Goal: Use online tool/utility: Utilize a website feature to perform a specific function

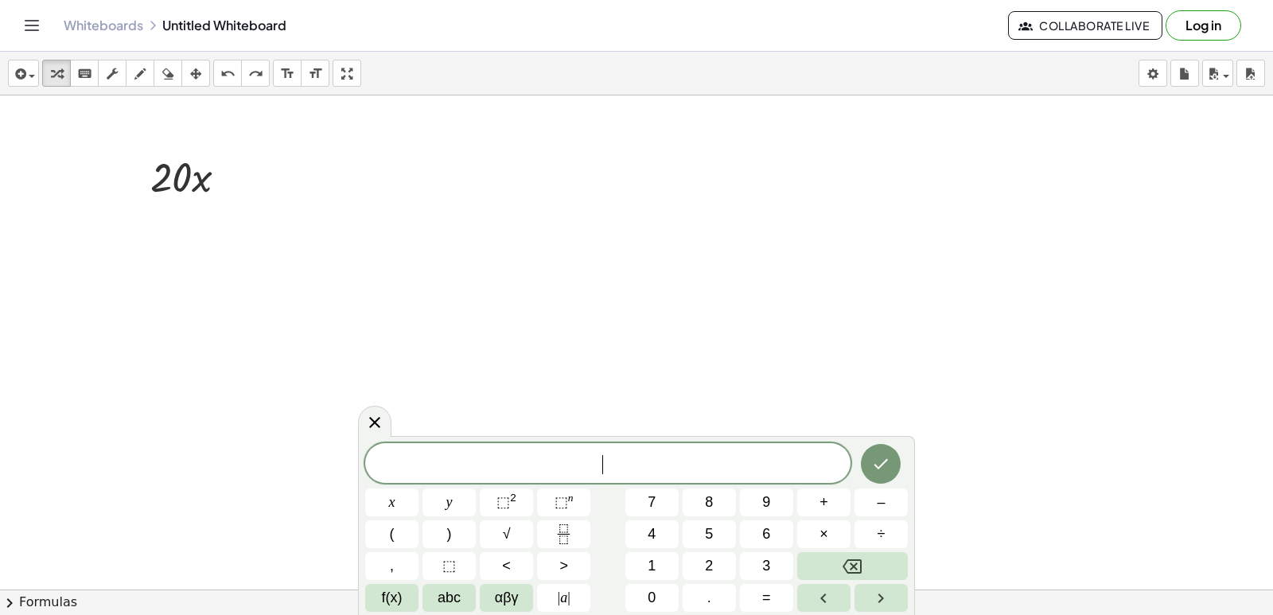
scroll to position [2947, 0]
drag, startPoint x: 288, startPoint y: 190, endPoint x: 268, endPoint y: 288, distance: 99.8
drag, startPoint x: 585, startPoint y: 474, endPoint x: 585, endPoint y: 465, distance: 9.6
click at [585, 474] on span "​" at bounding box center [607, 464] width 485 height 22
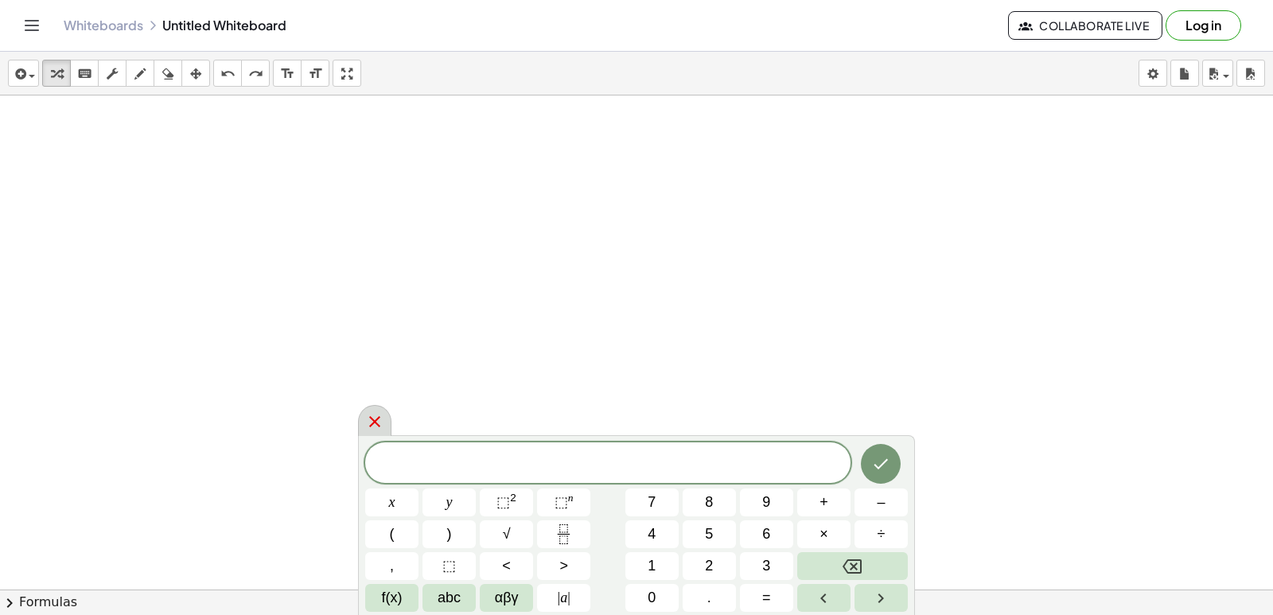
click at [369, 420] on icon at bounding box center [374, 421] width 19 height 19
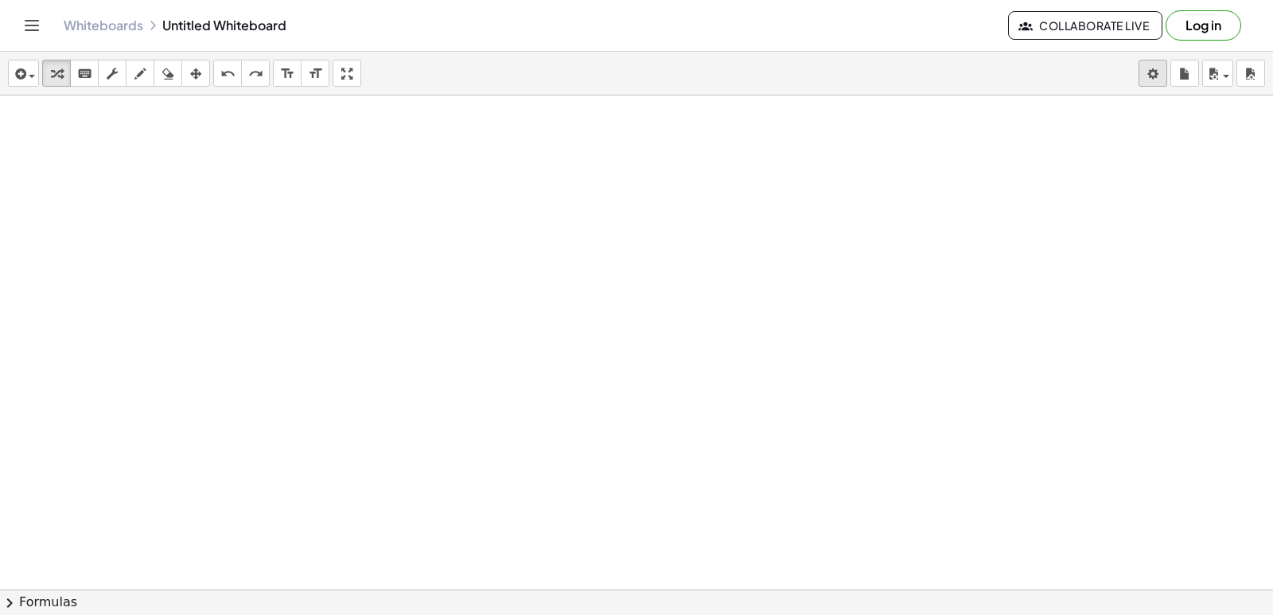
click at [1155, 72] on body "Graspable Math Activities Get Started Activity Bank Assigned Work Classes White…" at bounding box center [636, 307] width 1273 height 615
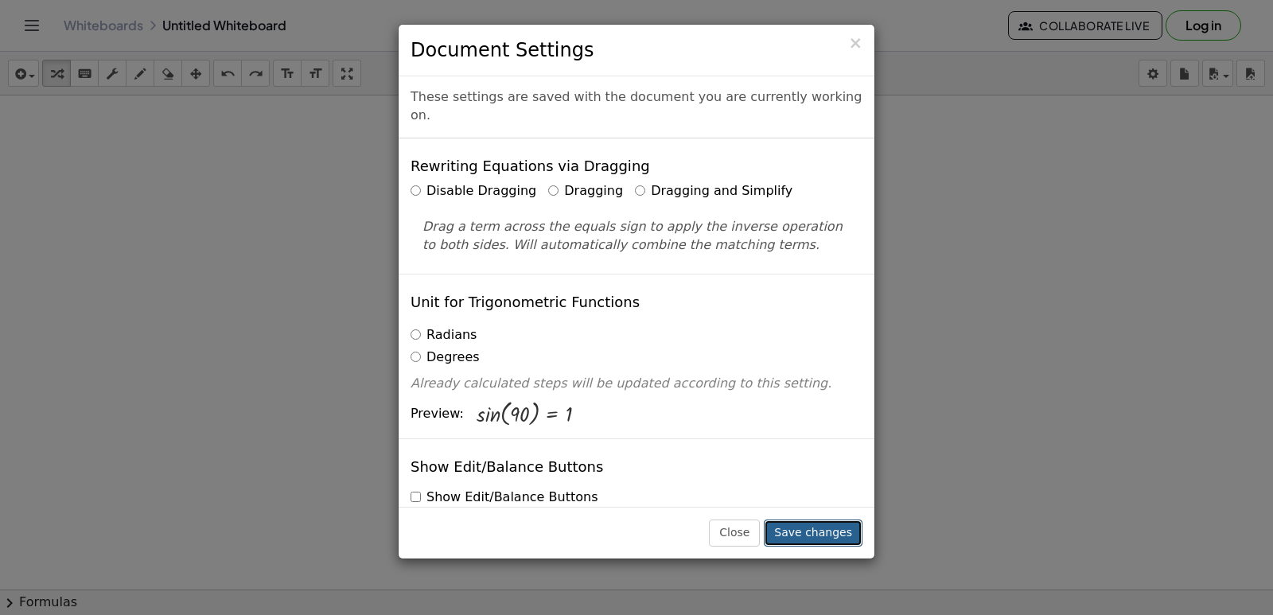
click at [802, 530] on button "Save changes" at bounding box center [813, 532] width 99 height 27
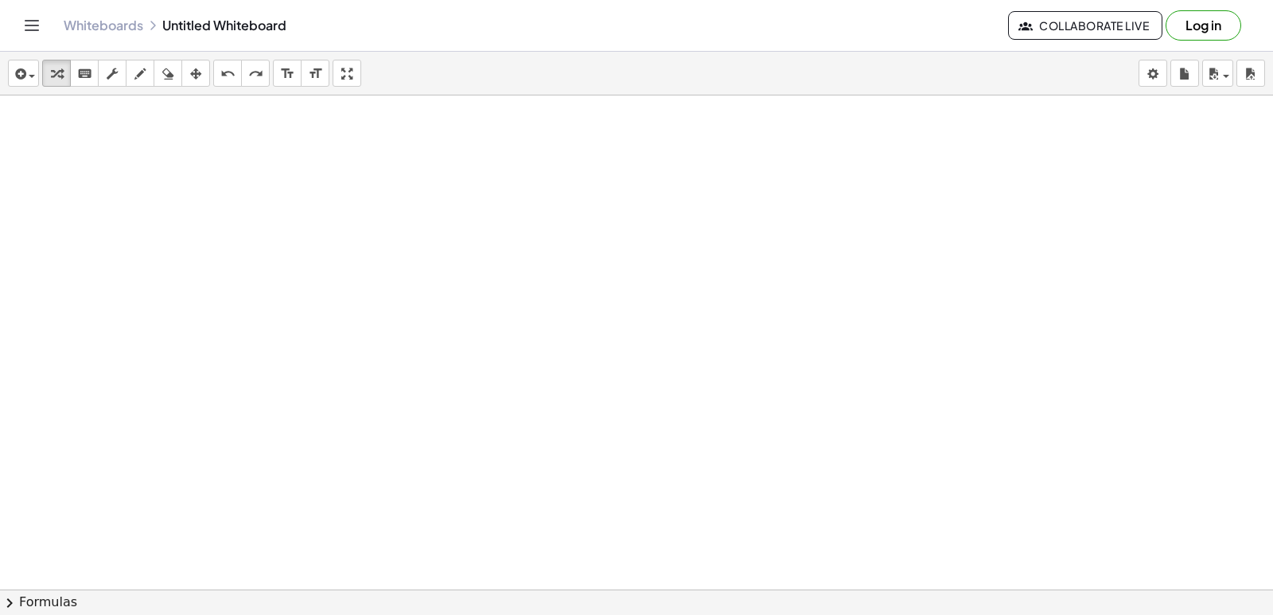
drag, startPoint x: 649, startPoint y: 500, endPoint x: 650, endPoint y: 490, distance: 9.6
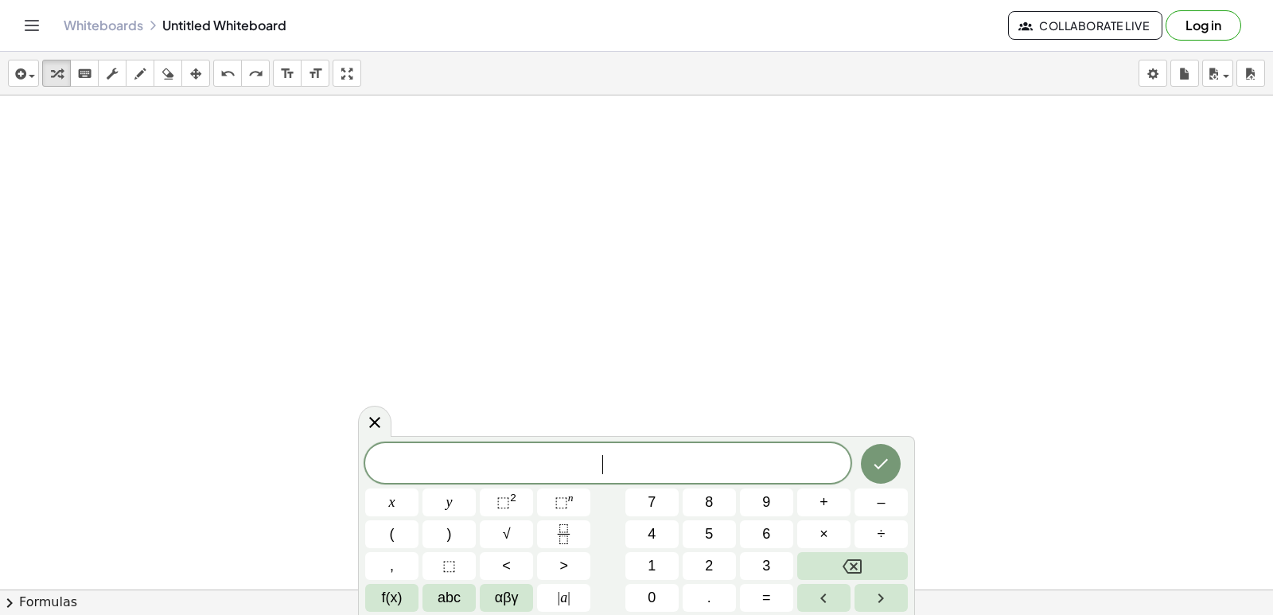
click at [535, 452] on div "​" at bounding box center [607, 463] width 485 height 40
click at [887, 507] on button "–" at bounding box center [880, 502] width 53 height 28
click at [658, 573] on button "1" at bounding box center [651, 566] width 53 height 28
click at [788, 534] on button "6" at bounding box center [766, 534] width 53 height 28
click at [879, 465] on icon "Done" at bounding box center [880, 463] width 19 height 19
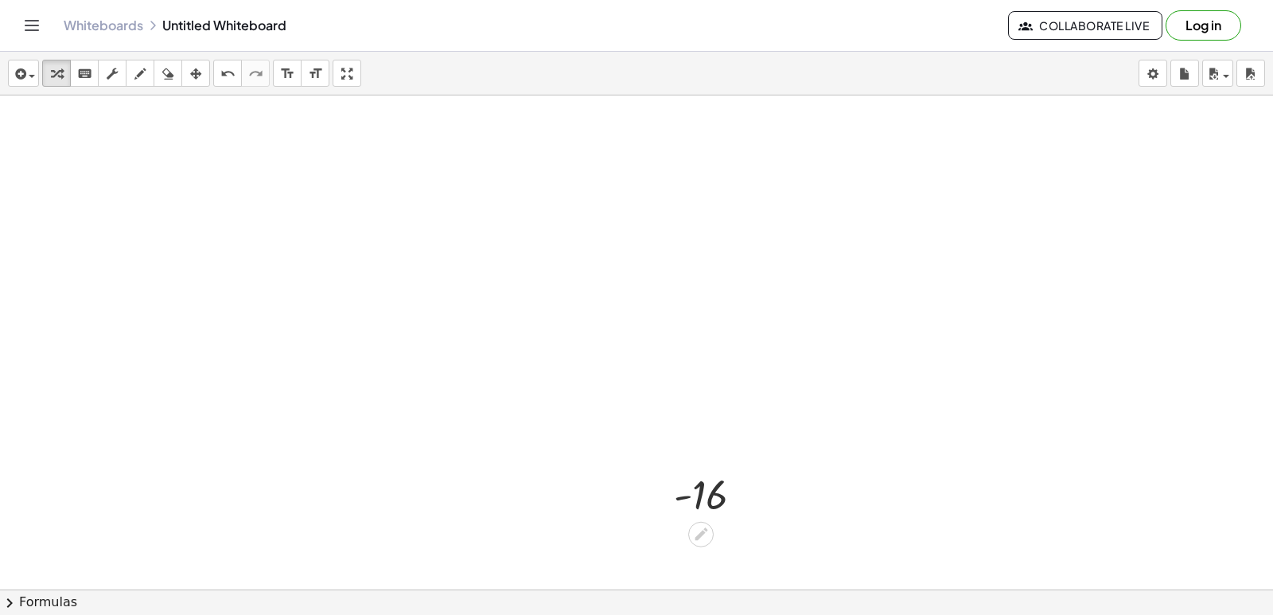
scroll to position [3203, 0]
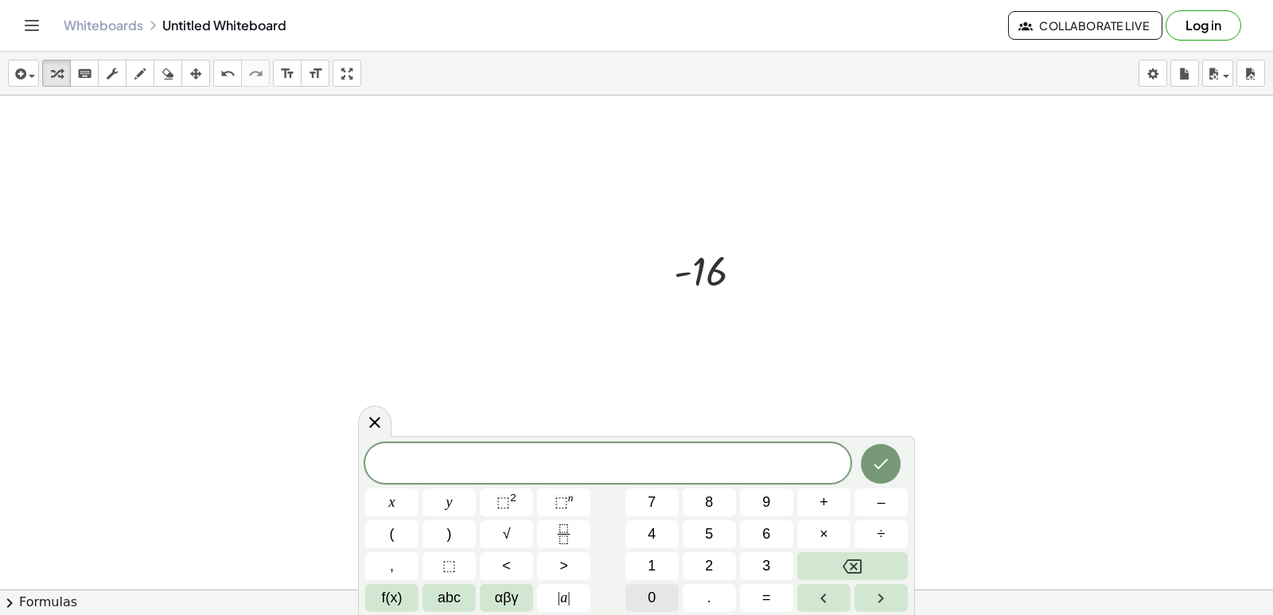
click at [654, 601] on span "0" at bounding box center [652, 597] width 8 height 21
click at [898, 470] on button "Done" at bounding box center [881, 464] width 40 height 40
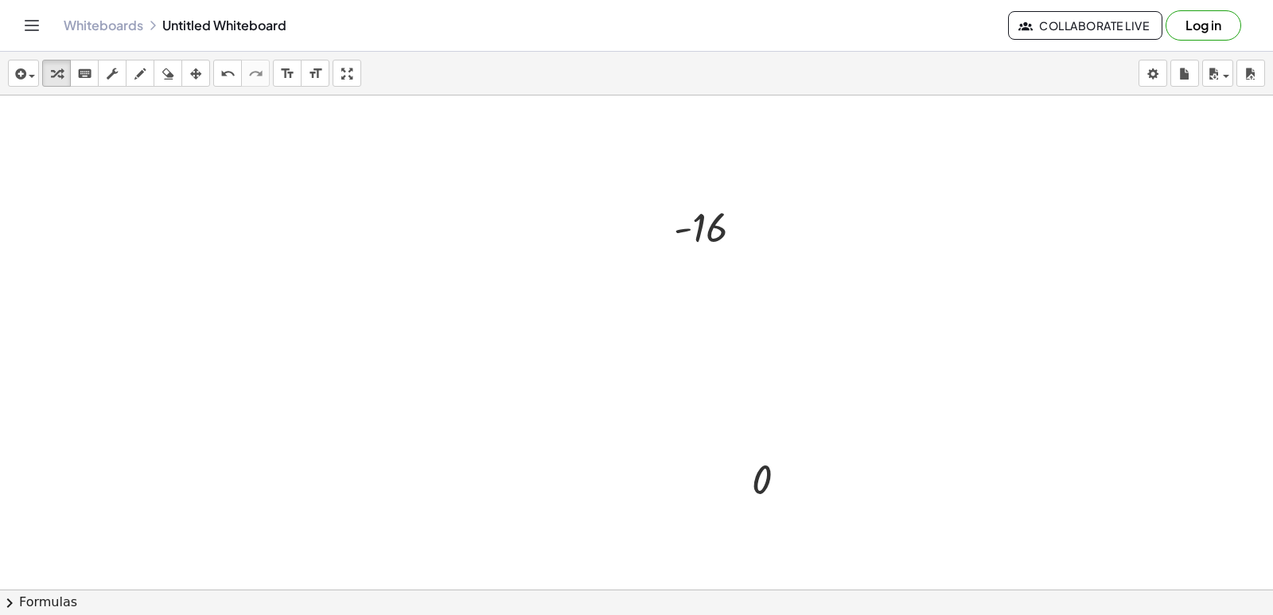
scroll to position [3282, 0]
drag, startPoint x: 350, startPoint y: 78, endPoint x: 704, endPoint y: 584, distance: 617.5
click at [350, 147] on div "insert select one: Math Expression Function Text Youtube Video Graphing Geometr…" at bounding box center [636, 333] width 1273 height 563
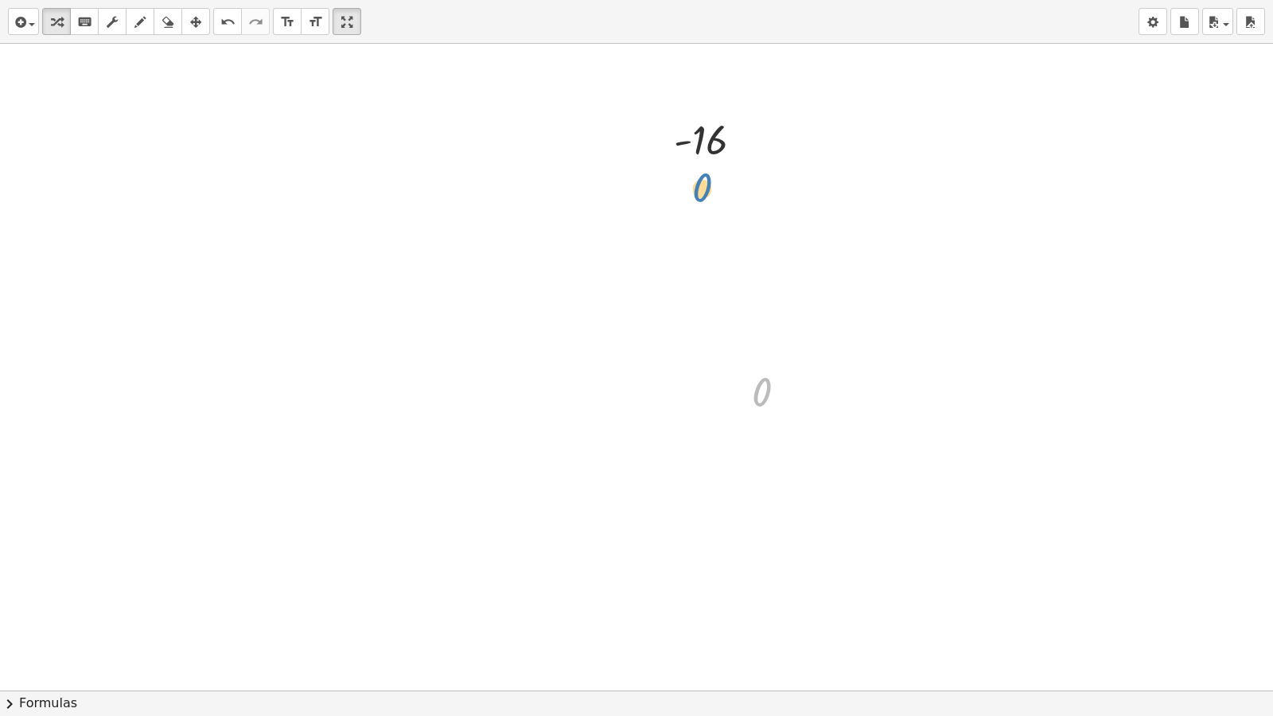
drag, startPoint x: 775, startPoint y: 401, endPoint x: 716, endPoint y: 197, distance: 212.0
drag, startPoint x: 679, startPoint y: 188, endPoint x: 601, endPoint y: 379, distance: 207.0
drag, startPoint x: 768, startPoint y: 395, endPoint x: 745, endPoint y: 371, distance: 33.8
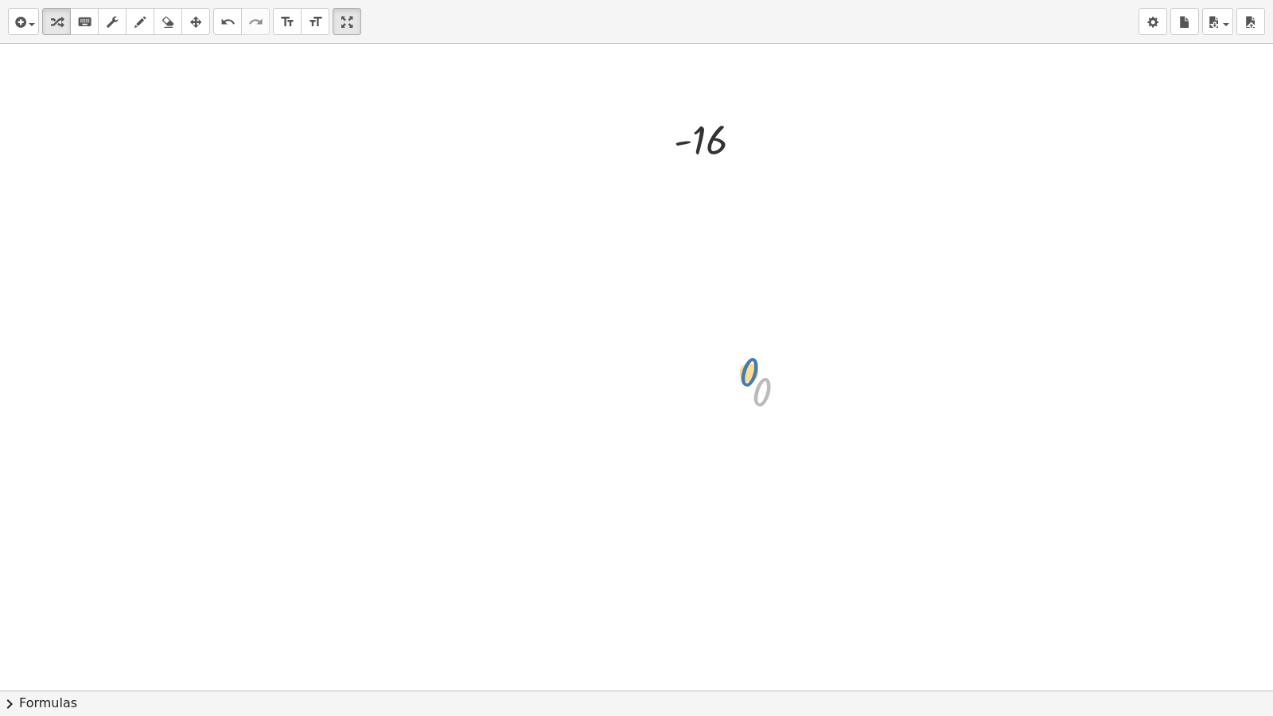
click at [745, 371] on div "0 0" at bounding box center [770, 391] width 84 height 60
drag, startPoint x: 745, startPoint y: 371, endPoint x: 701, endPoint y: 181, distance: 195.3
click at [701, 185] on div at bounding box center [695, 215] width 24 height 60
drag, startPoint x: 706, startPoint y: 193, endPoint x: 689, endPoint y: 178, distance: 22.6
click at [689, 178] on div at bounding box center [679, 187] width 24 height 60
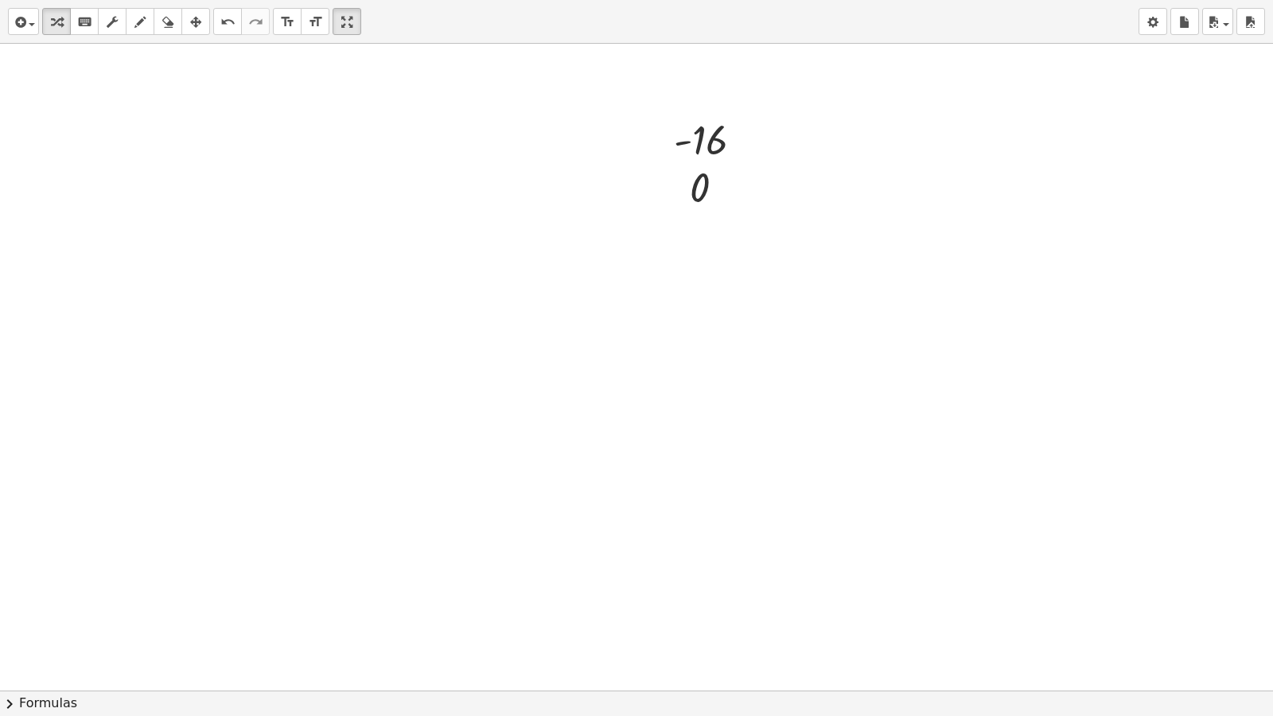
drag, startPoint x: 342, startPoint y: 22, endPoint x: 342, endPoint y: -47, distance: 69.2
click at [342, 0] on html "Graspable Math Activities Get Started Activity Bank Assigned Work Classes White…" at bounding box center [636, 358] width 1273 height 716
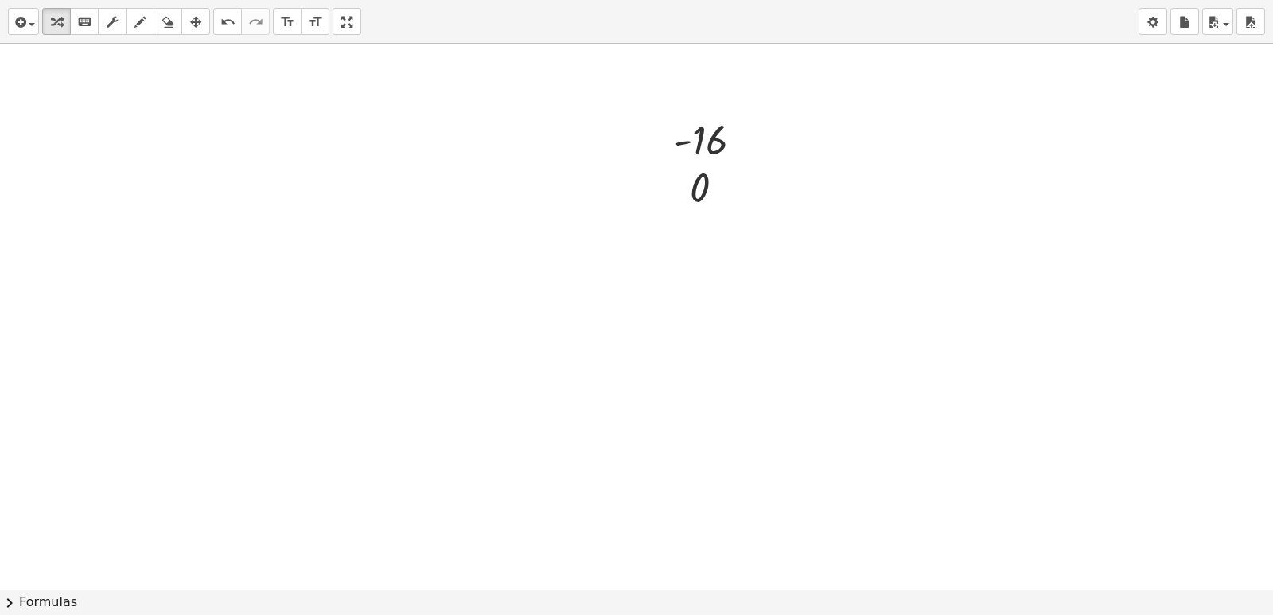
scroll to position [3299, 0]
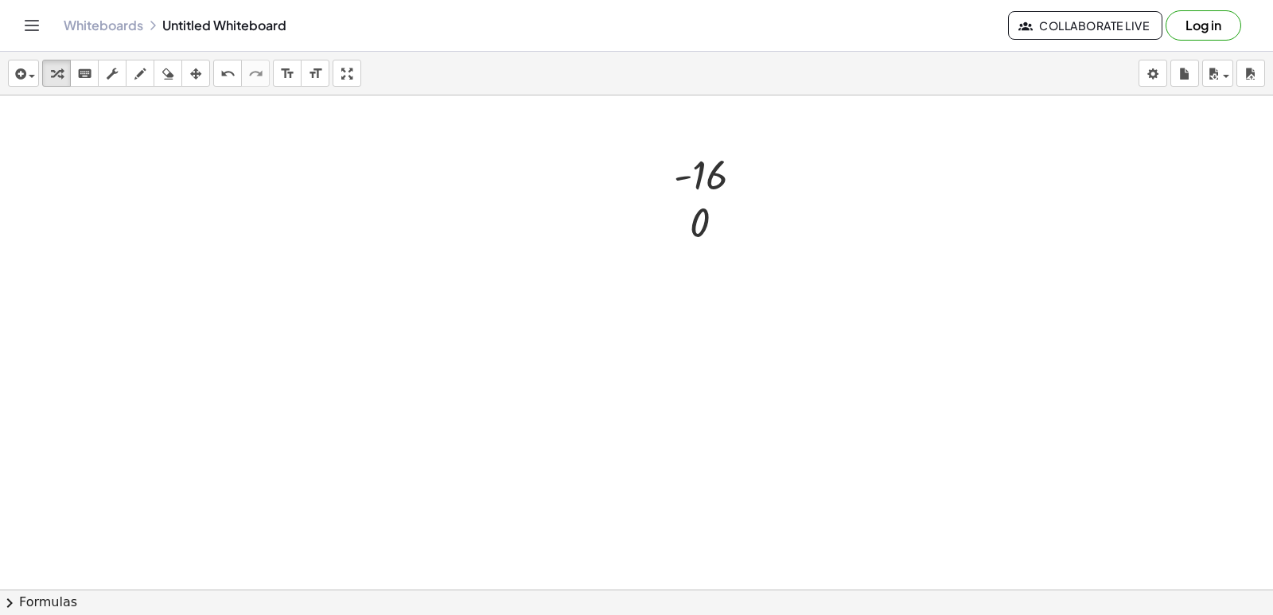
drag, startPoint x: 667, startPoint y: 257, endPoint x: 675, endPoint y: 253, distance: 8.9
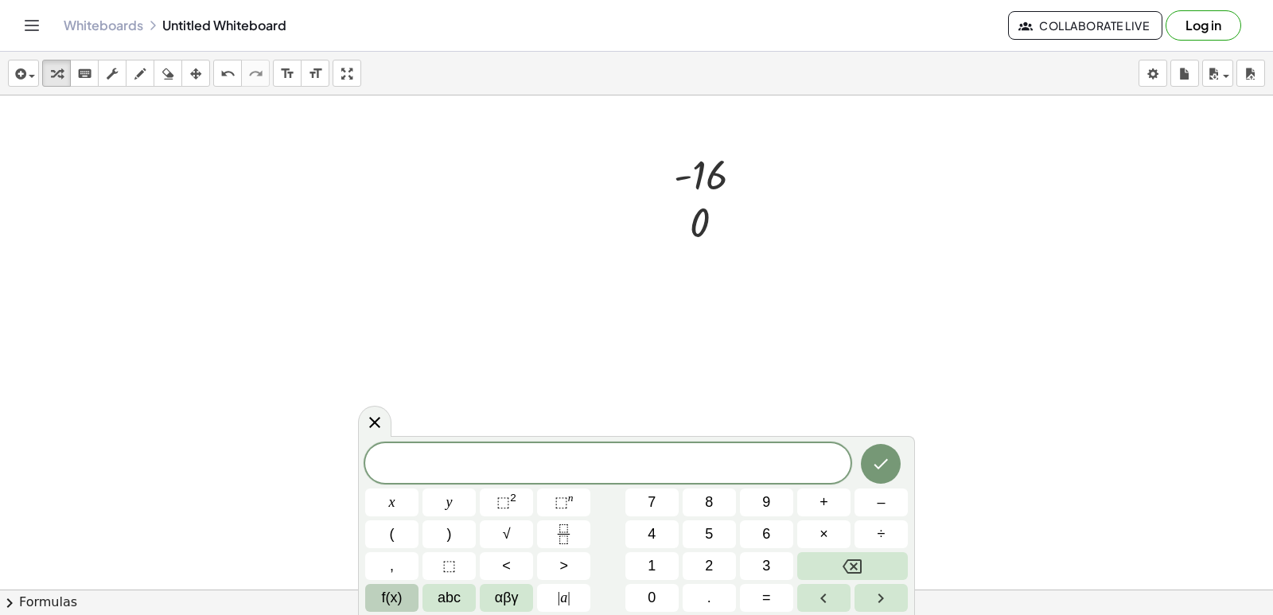
click at [406, 593] on button "f(x)" at bounding box center [391, 598] width 53 height 28
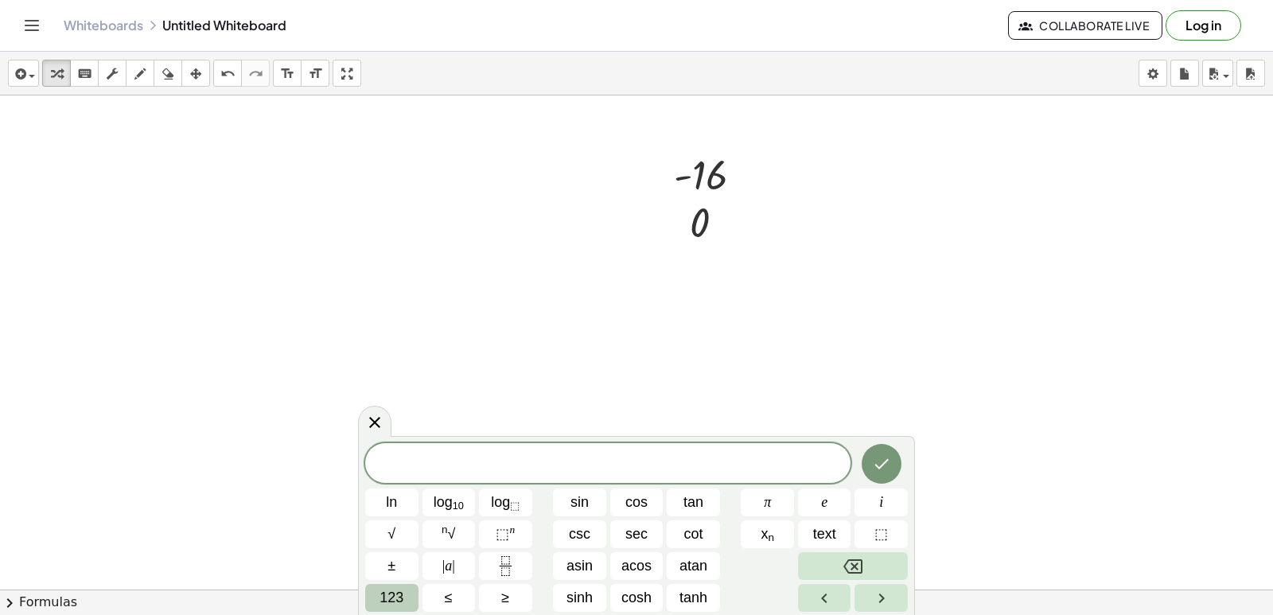
click at [390, 594] on span "123" at bounding box center [391, 597] width 24 height 21
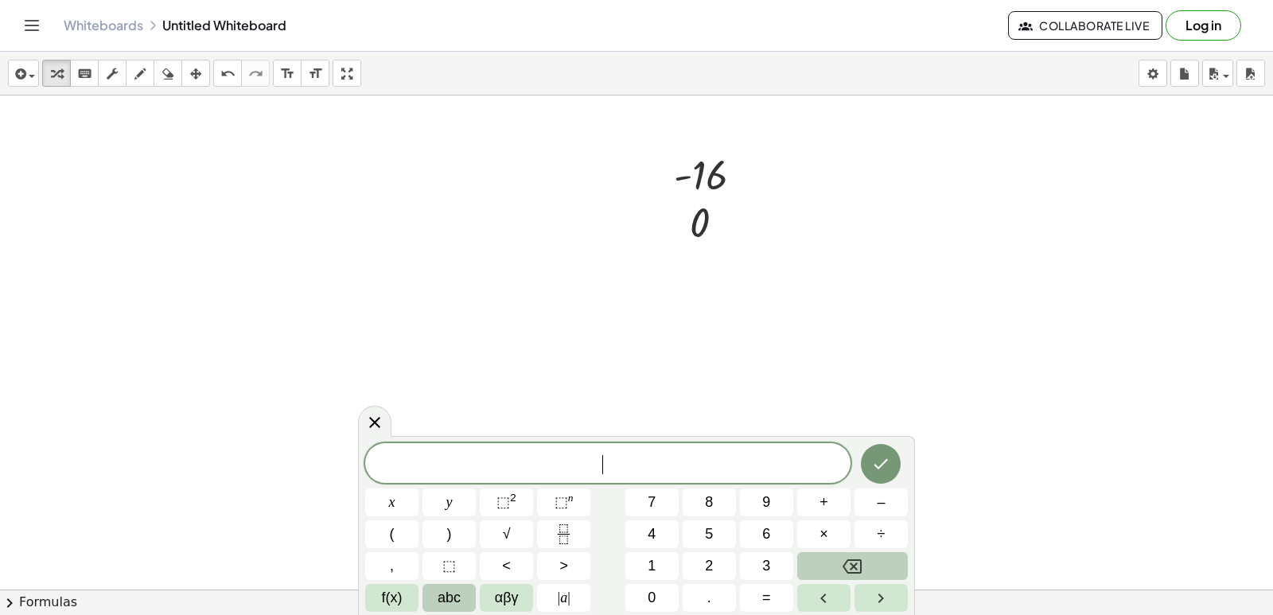
click at [447, 594] on span "abc" at bounding box center [449, 597] width 23 height 21
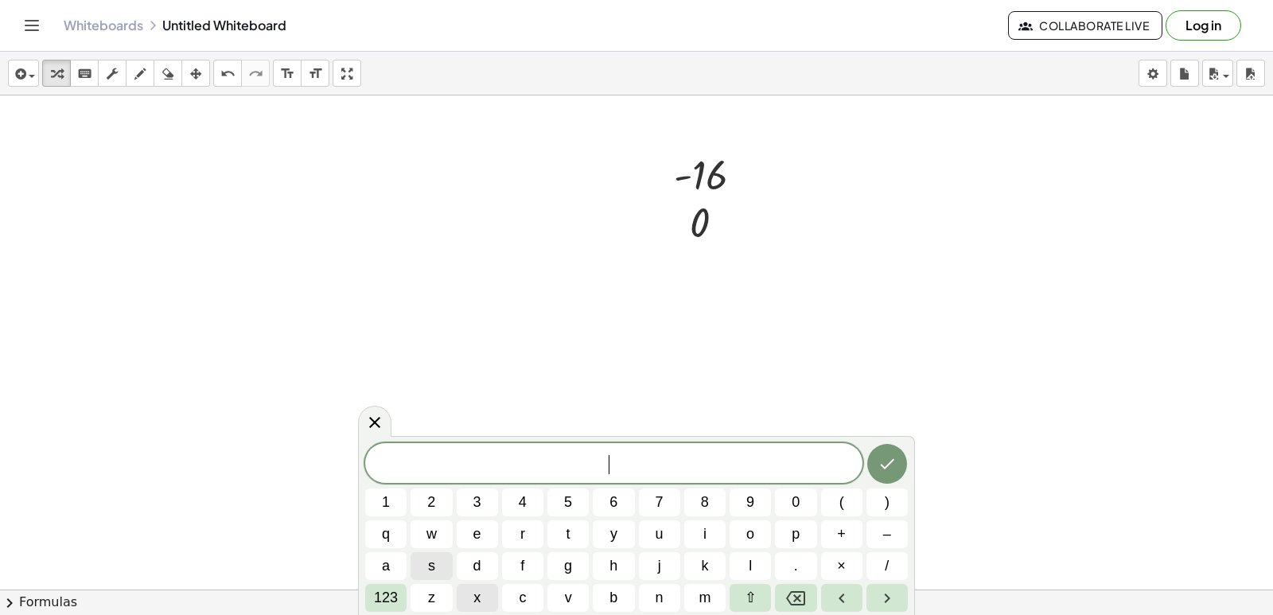
click at [469, 596] on button "x" at bounding box center [477, 598] width 41 height 28
click at [877, 470] on icon "Done" at bounding box center [886, 463] width 19 height 19
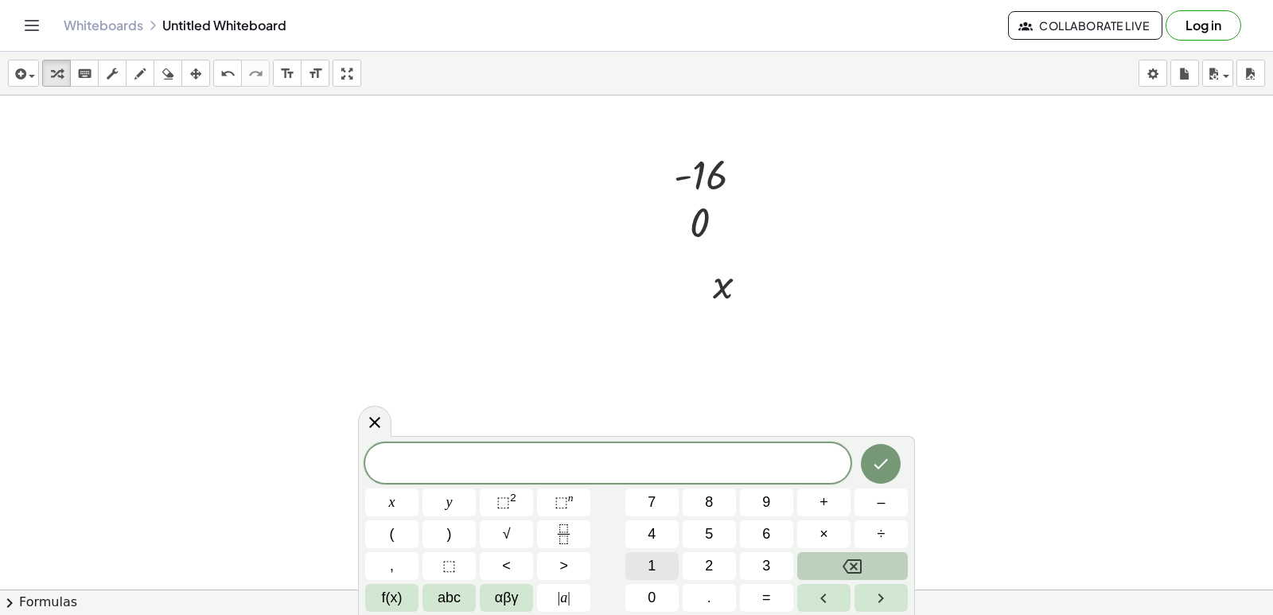
click at [652, 566] on span "1" at bounding box center [652, 565] width 8 height 21
click at [879, 468] on icon "Done" at bounding box center [881, 464] width 14 height 10
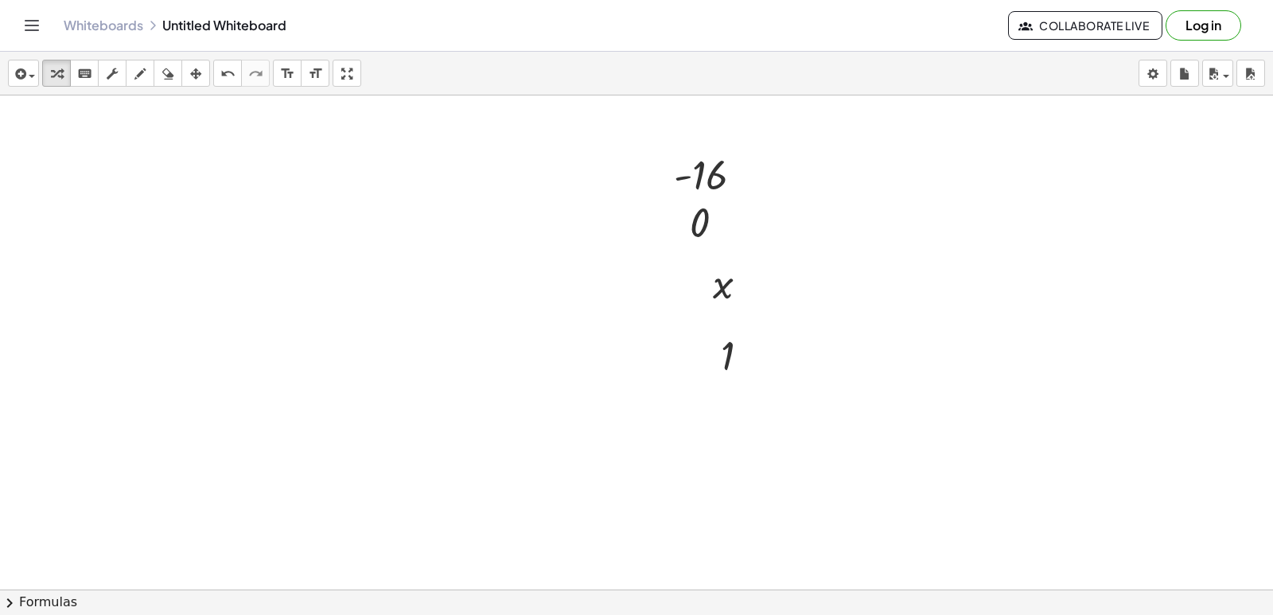
drag, startPoint x: 354, startPoint y: 76, endPoint x: 413, endPoint y: 166, distance: 107.5
click at [354, 145] on div "insert select one: Math Expression Function Text Youtube Video Graphing Geometr…" at bounding box center [636, 333] width 1273 height 563
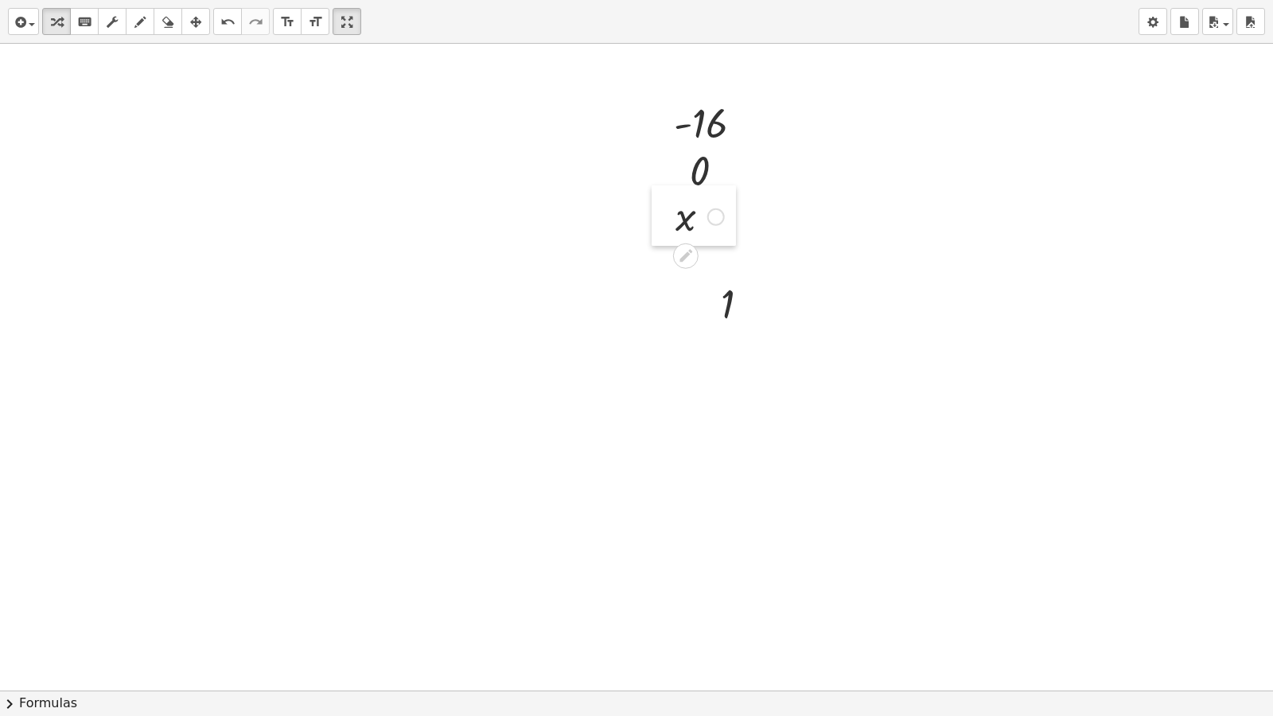
drag, startPoint x: 708, startPoint y: 236, endPoint x: 671, endPoint y: 220, distance: 40.6
click at [671, 220] on div at bounding box center [664, 215] width 24 height 60
click at [729, 314] on div at bounding box center [741, 303] width 57 height 53
drag, startPoint x: 693, startPoint y: 288, endPoint x: 712, endPoint y: 291, distance: 19.4
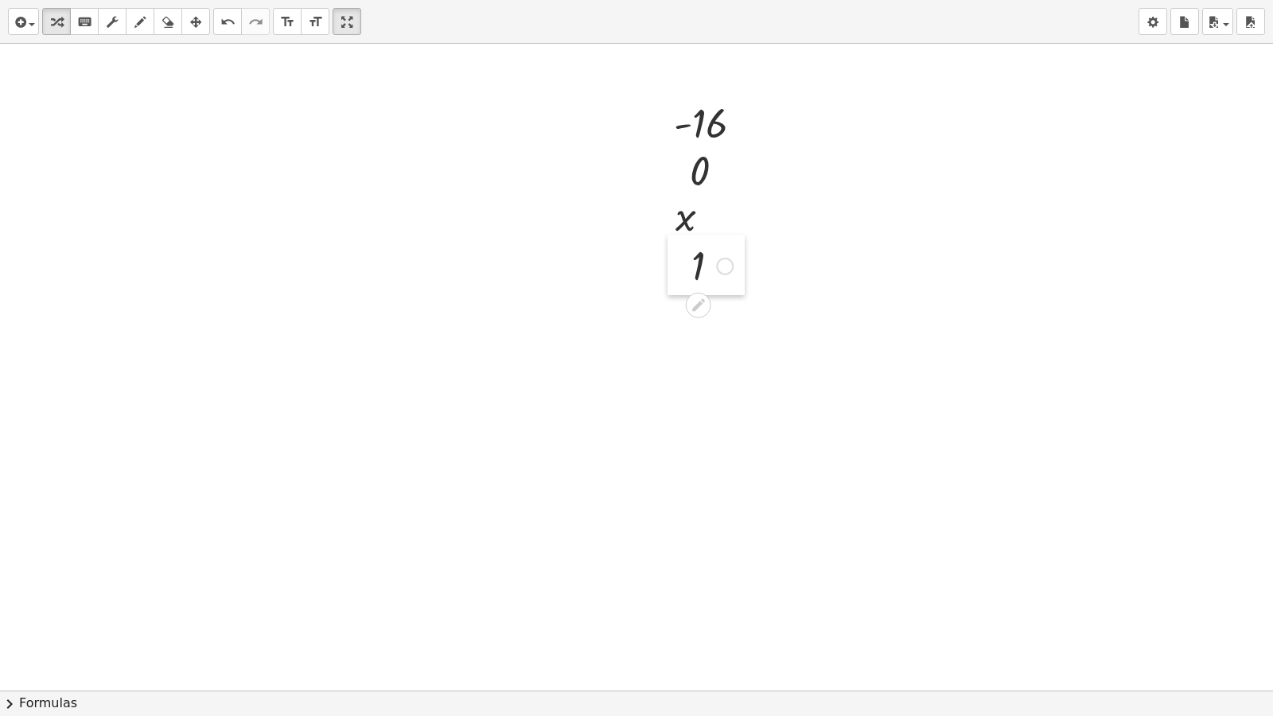
drag, startPoint x: 715, startPoint y: 290, endPoint x: 686, endPoint y: 252, distance: 48.2
click at [686, 252] on div at bounding box center [679, 265] width 24 height 60
click at [347, 0] on html "Graspable Math Activities Get Started Activity Bank Assigned Work Classes White…" at bounding box center [636, 358] width 1273 height 716
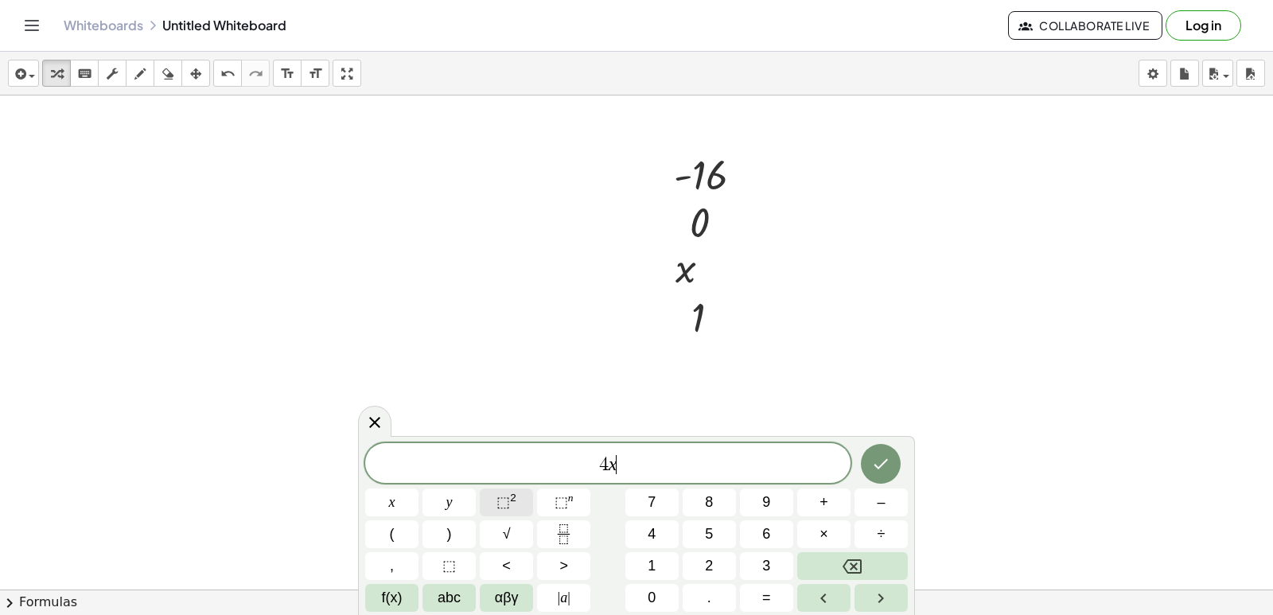
click at [500, 499] on span "⬚" at bounding box center [503, 502] width 14 height 16
click at [879, 459] on icon "Done" at bounding box center [880, 460] width 19 height 19
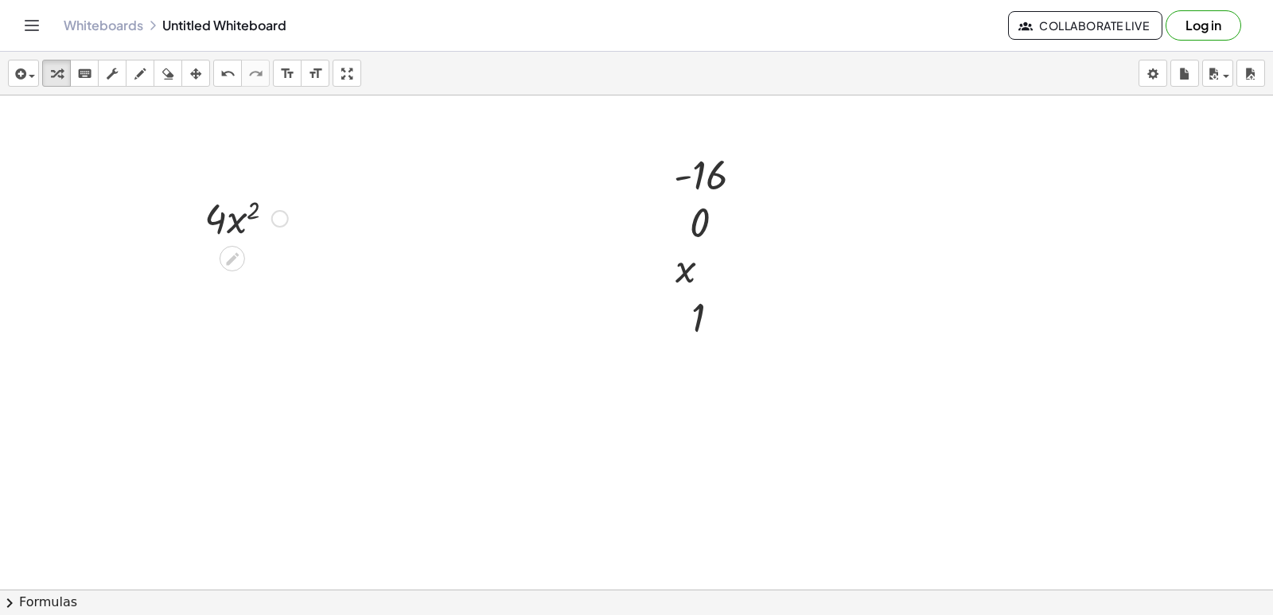
click at [233, 223] on div at bounding box center [245, 217] width 99 height 54
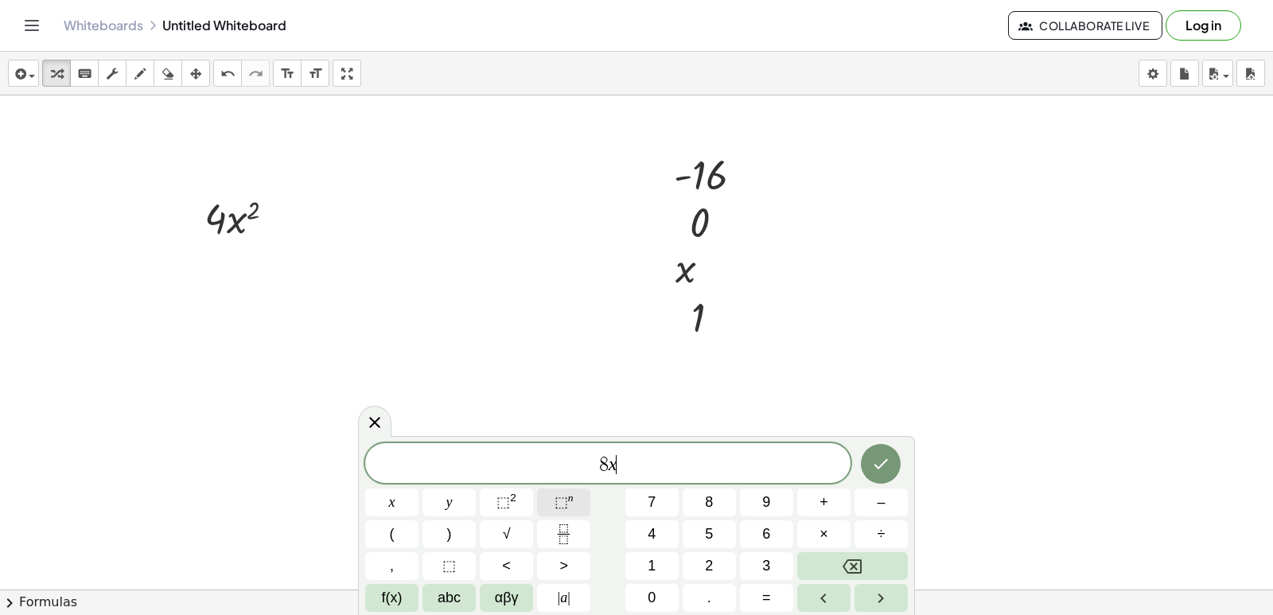
click at [558, 506] on span "⬚" at bounding box center [561, 502] width 14 height 16
click at [873, 457] on icon "Done" at bounding box center [880, 460] width 19 height 19
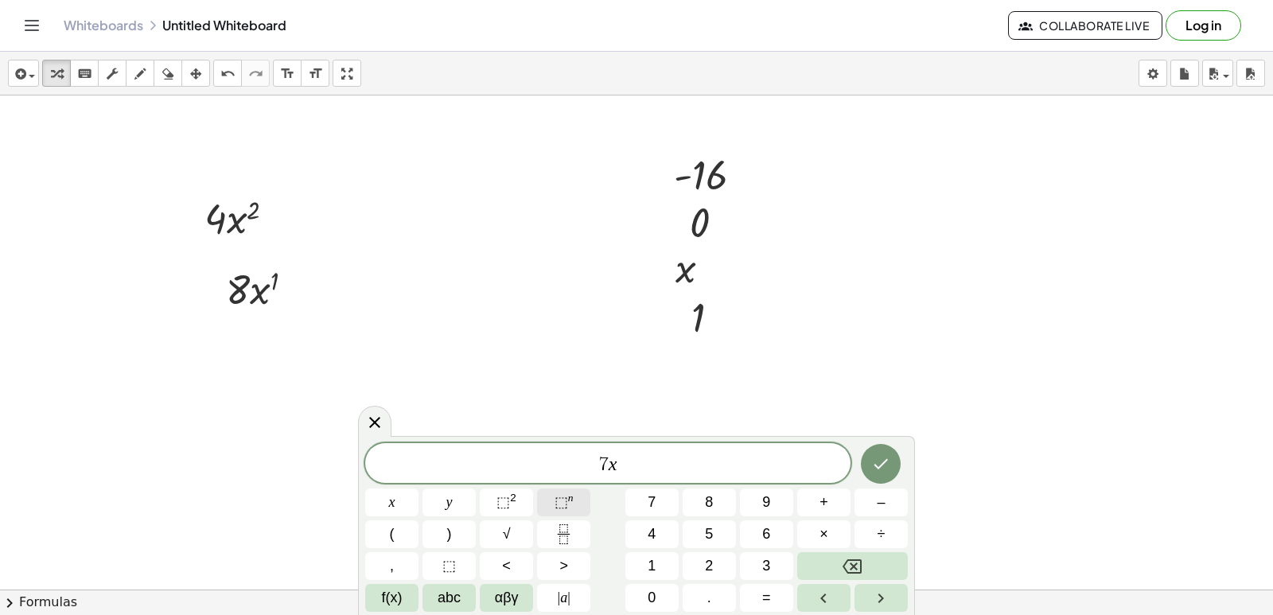
click at [558, 511] on span "⬚ n" at bounding box center [563, 502] width 19 height 21
click at [635, 472] on span "7 x 3 ​" at bounding box center [607, 461] width 485 height 29
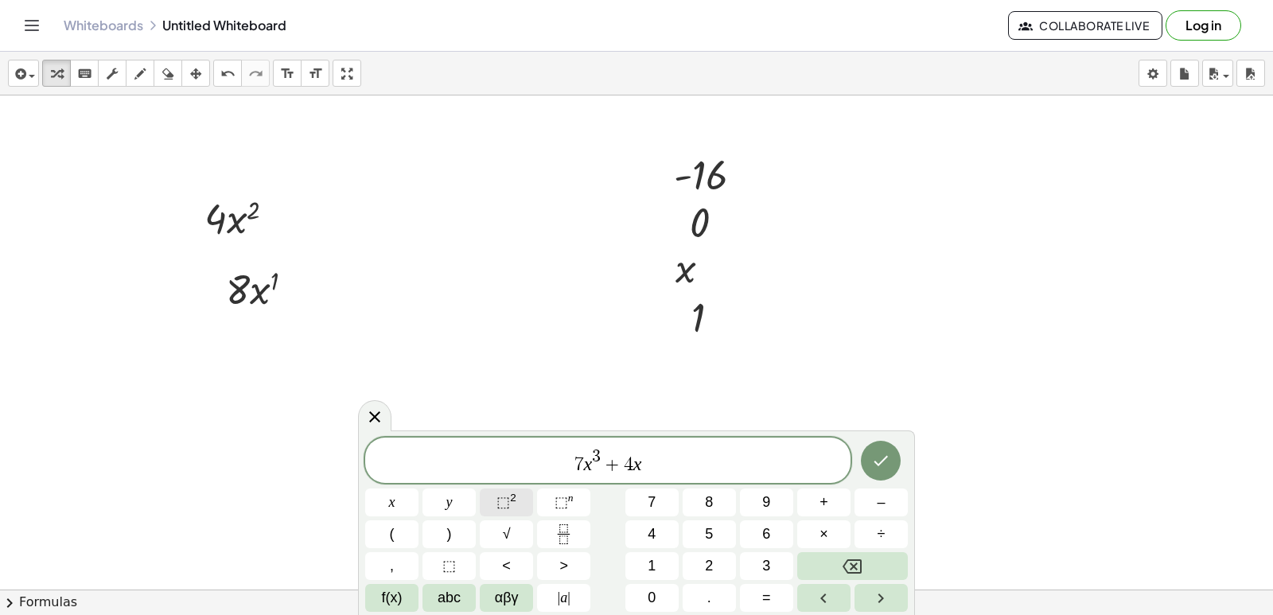
click at [525, 497] on button "⬚ 2" at bounding box center [506, 502] width 53 height 28
click at [882, 465] on icon "Done" at bounding box center [880, 460] width 19 height 19
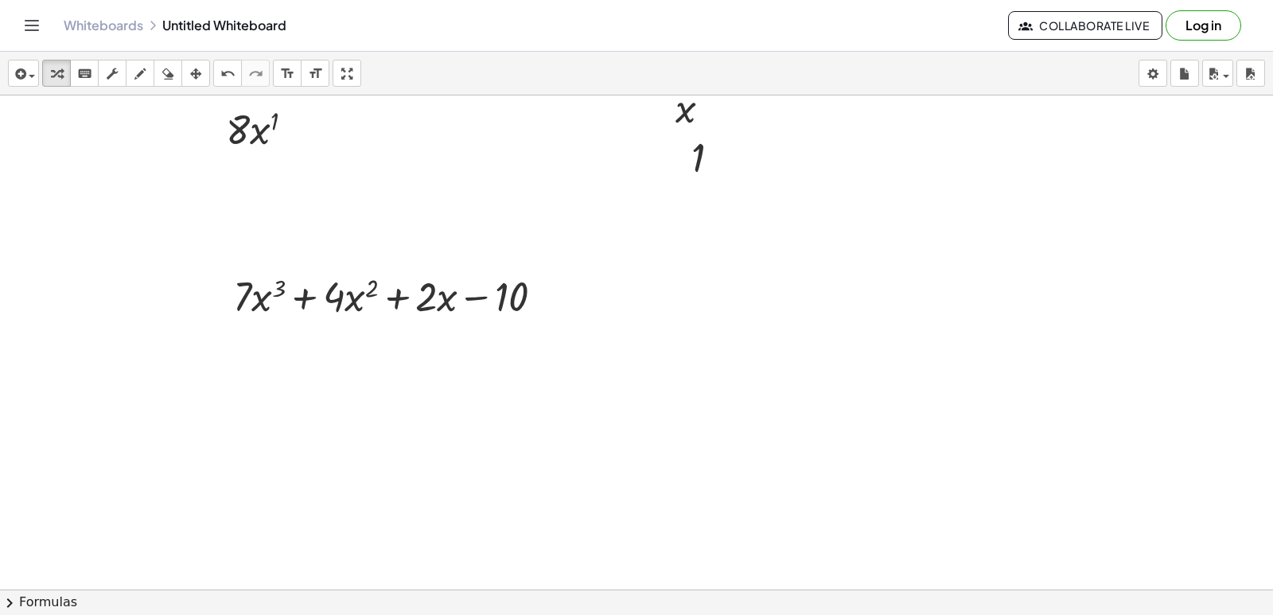
scroll to position [3458, 0]
drag, startPoint x: 277, startPoint y: 290, endPoint x: 286, endPoint y: 286, distance: 10.3
click at [286, 286] on div at bounding box center [394, 296] width 339 height 54
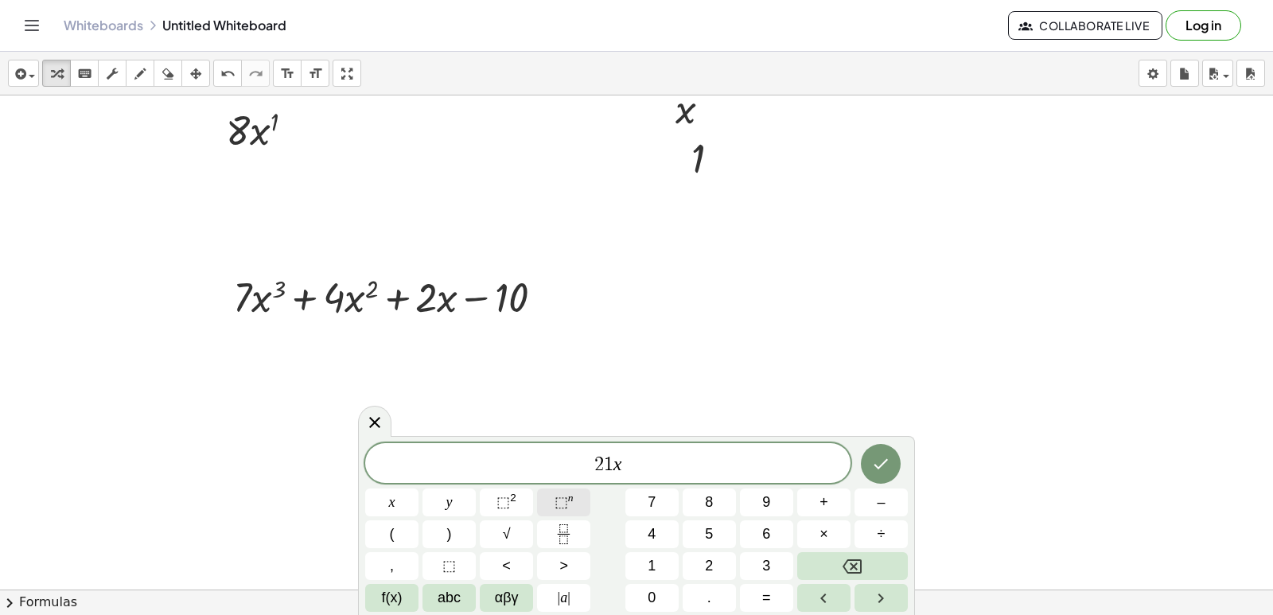
click at [586, 497] on button "⬚ n" at bounding box center [563, 502] width 53 height 28
click at [646, 465] on span "2 1 x 2 ​" at bounding box center [607, 461] width 485 height 29
click at [578, 491] on button "⬚ n" at bounding box center [563, 502] width 53 height 28
click at [876, 463] on icon "Done" at bounding box center [881, 461] width 14 height 10
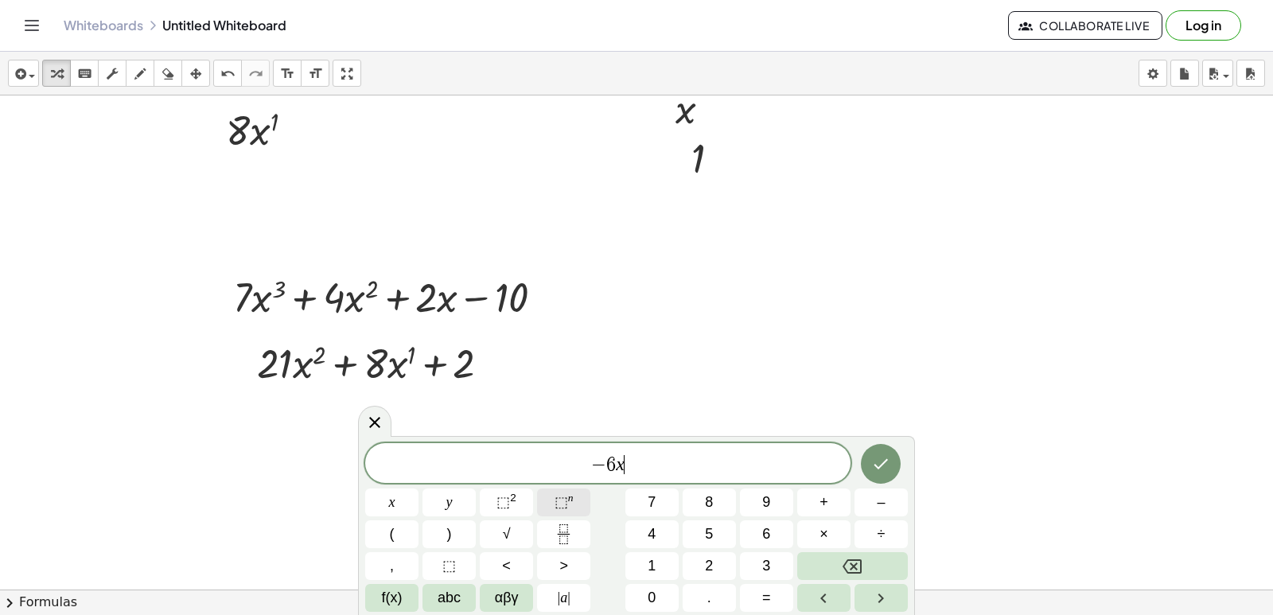
click at [569, 500] on sup "n" at bounding box center [571, 498] width 6 height 12
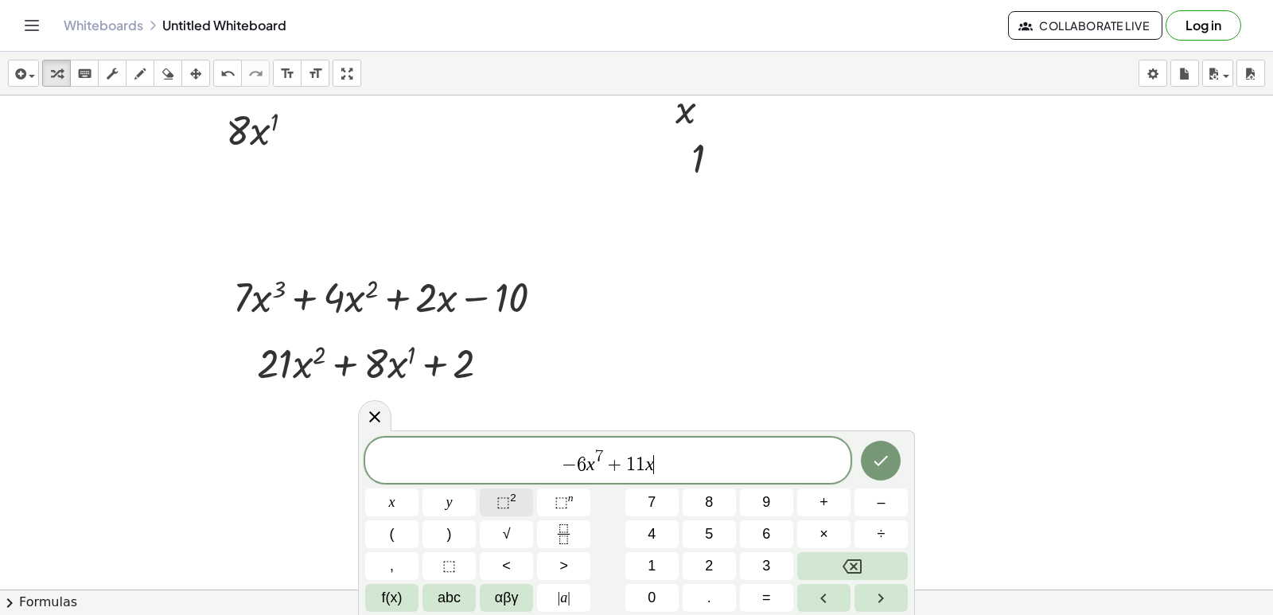
click at [523, 496] on button "⬚ 2" at bounding box center [506, 502] width 53 height 28
click at [870, 458] on button "Done" at bounding box center [881, 461] width 40 height 40
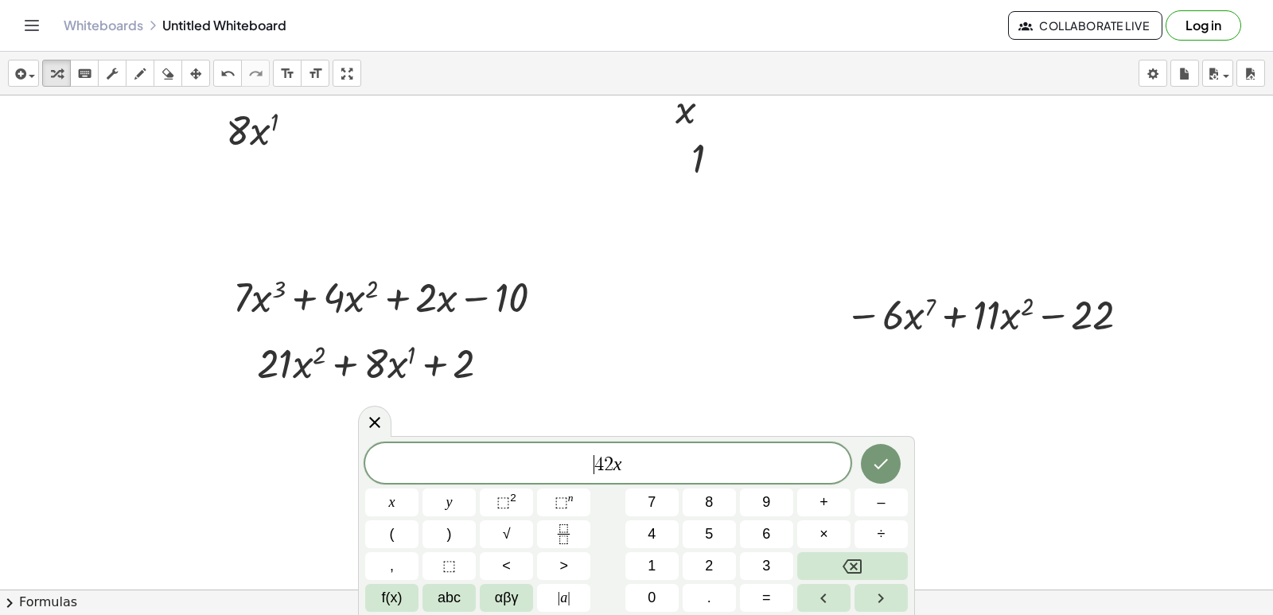
click at [585, 465] on span "​ 4 2 x" at bounding box center [607, 464] width 485 height 22
click at [696, 462] on span "− 4 2 x ​" at bounding box center [607, 464] width 485 height 22
click at [574, 498] on button "⬚ n" at bounding box center [563, 502] width 53 height 28
click at [652, 463] on span "− 6 . 7 − 1 ​" at bounding box center [607, 461] width 485 height 29
click at [594, 465] on span "7" at bounding box center [595, 464] width 10 height 19
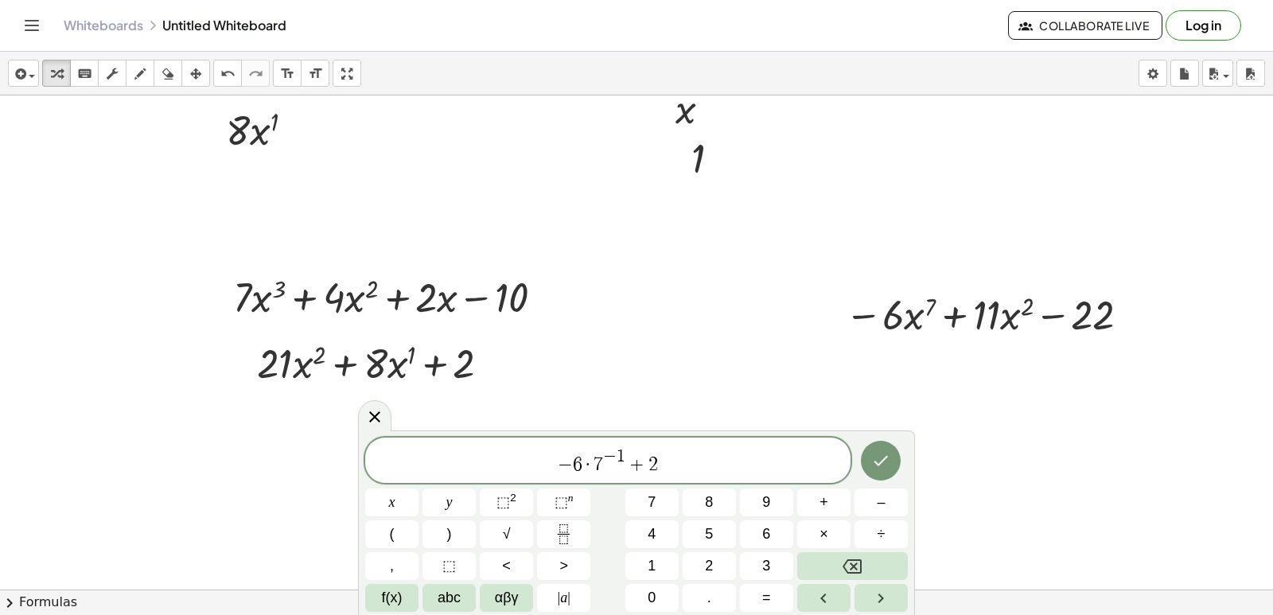
click at [679, 465] on span "− 6 · ​ 7 − 1 + 2" at bounding box center [607, 461] width 485 height 29
click at [718, 558] on button "2" at bounding box center [709, 566] width 53 height 28
click at [826, 562] on button "Backspace" at bounding box center [852, 566] width 111 height 28
click at [570, 495] on sup "n" at bounding box center [571, 498] width 6 height 12
click at [716, 562] on button "2" at bounding box center [709, 566] width 53 height 28
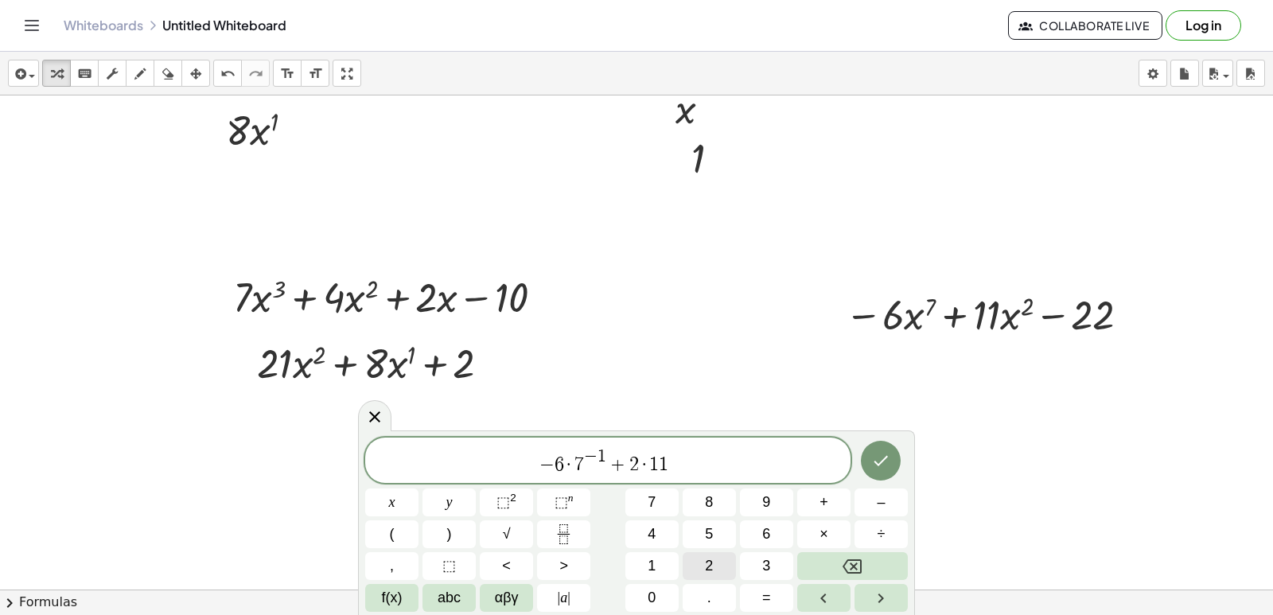
click at [704, 560] on button "2" at bounding box center [709, 566] width 53 height 28
click at [849, 564] on icon "Backspace" at bounding box center [851, 566] width 19 height 19
click at [883, 509] on span "–" at bounding box center [881, 502] width 8 height 21
click at [661, 561] on button "1" at bounding box center [651, 566] width 53 height 28
click at [862, 462] on button "Done" at bounding box center [881, 461] width 40 height 40
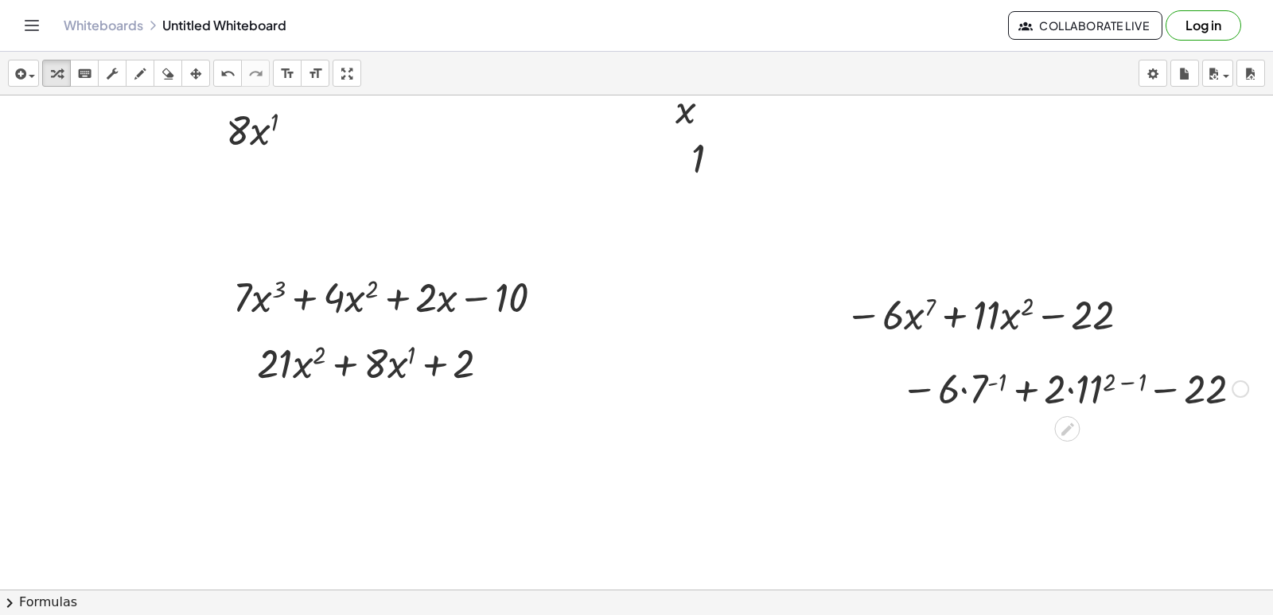
click at [961, 386] on div at bounding box center [1075, 387] width 364 height 54
click at [985, 380] on div at bounding box center [1075, 387] width 364 height 54
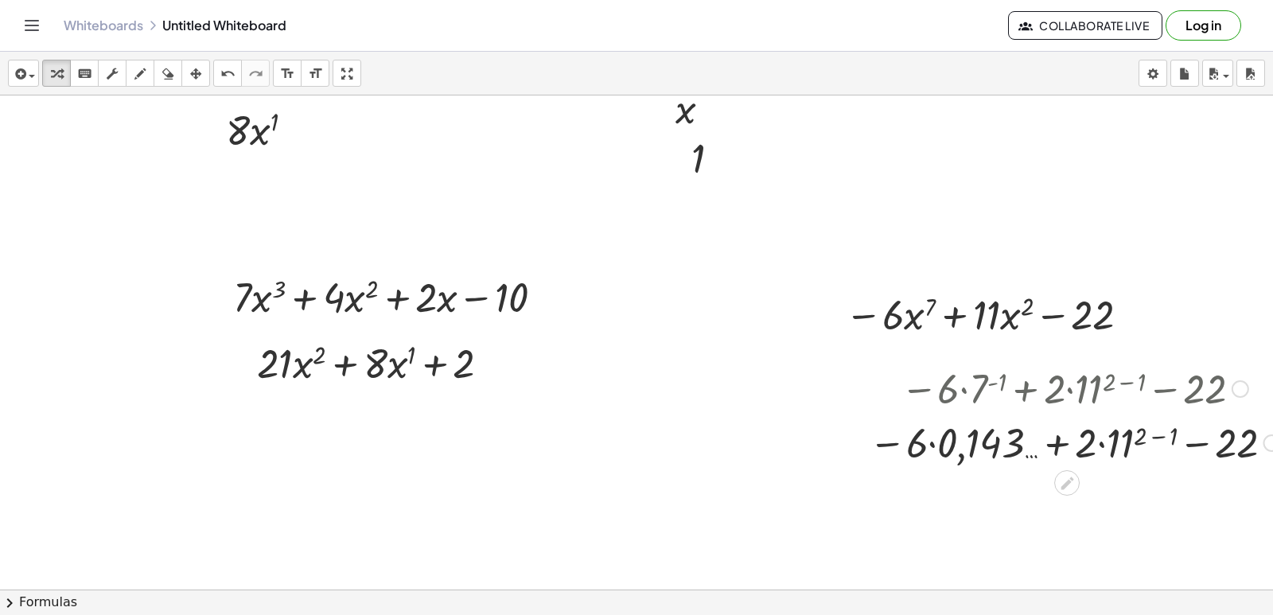
click at [1118, 447] on div at bounding box center [1074, 441] width 426 height 54
click at [1134, 438] on div at bounding box center [1074, 441] width 426 height 54
click at [1130, 442] on div at bounding box center [1074, 441] width 426 height 54
click at [1098, 448] on div at bounding box center [1074, 441] width 426 height 54
click at [1103, 440] on div at bounding box center [1074, 441] width 426 height 54
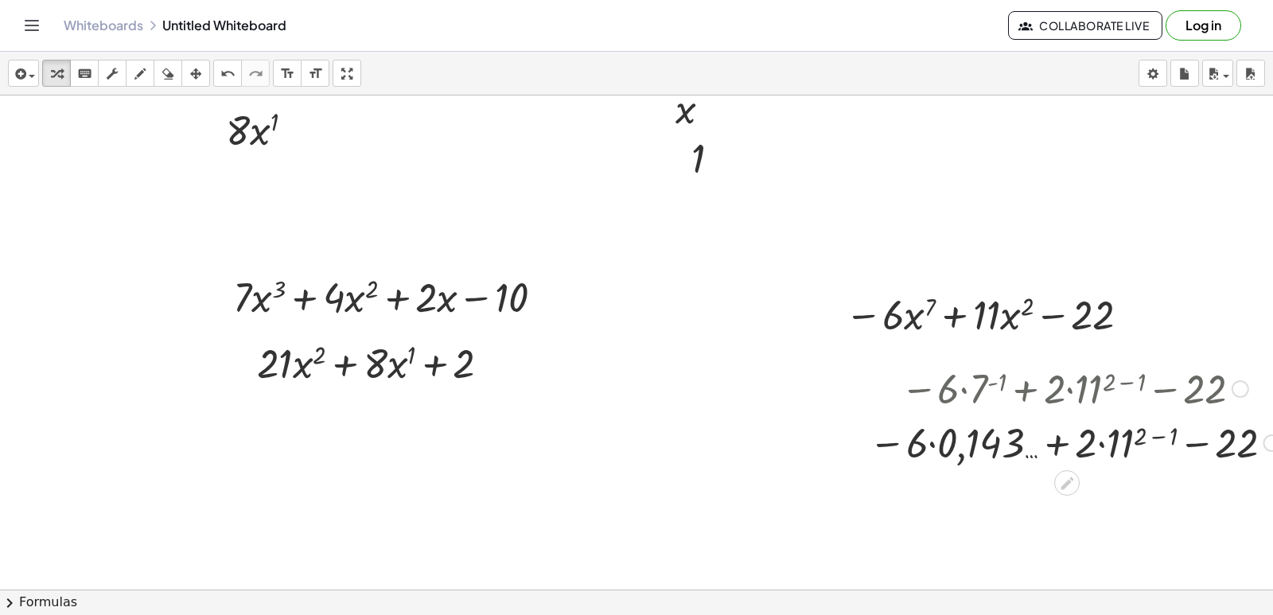
click at [1103, 443] on div at bounding box center [1074, 441] width 426 height 54
click at [1157, 432] on div at bounding box center [1074, 441] width 426 height 54
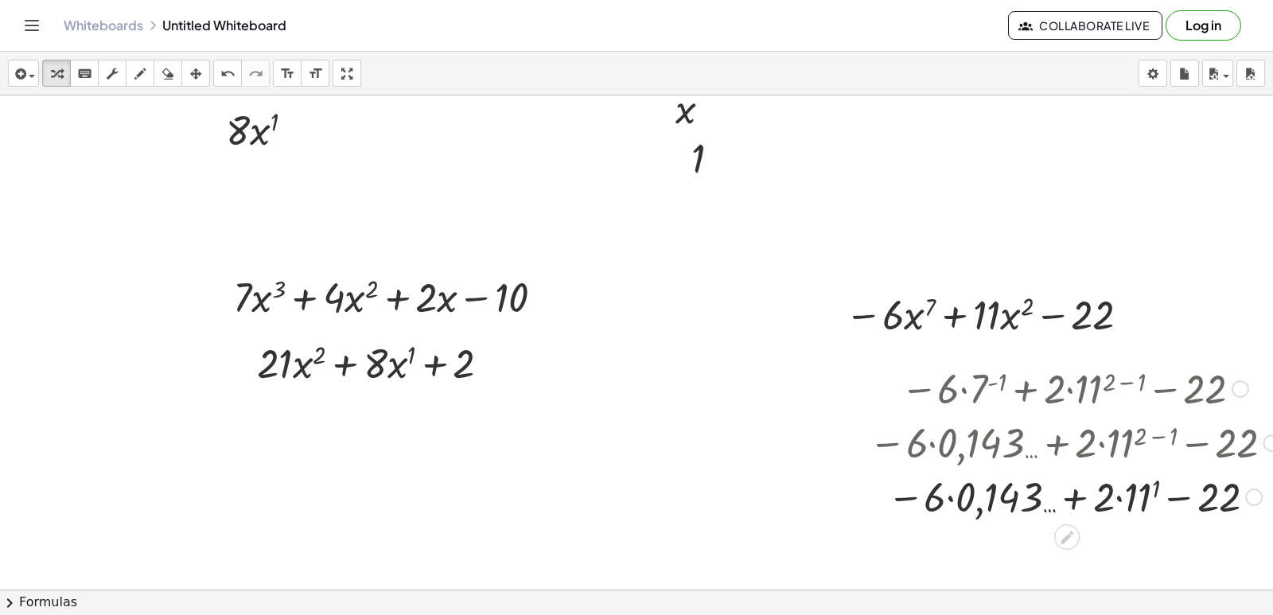
click at [1122, 497] on div at bounding box center [1074, 496] width 426 height 54
click at [1119, 492] on div at bounding box center [1074, 496] width 426 height 54
click at [1119, 503] on div at bounding box center [1074, 496] width 426 height 54
click at [1119, 496] on div at bounding box center [1074, 496] width 426 height 54
click at [1075, 496] on div at bounding box center [1074, 496] width 426 height 54
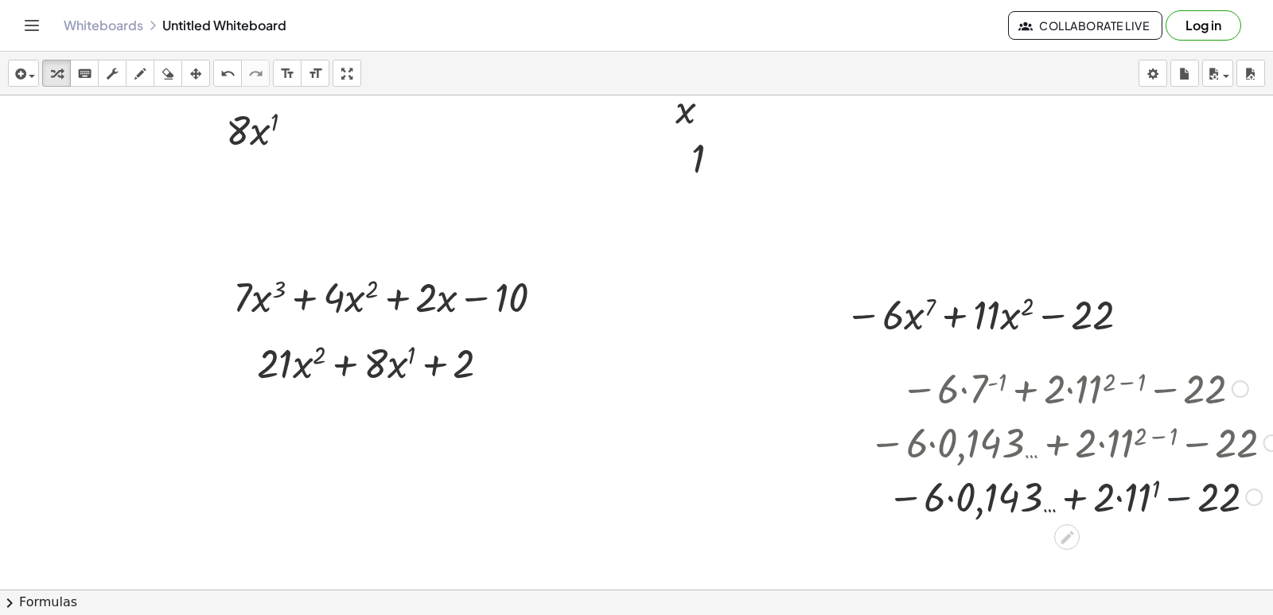
click at [1182, 492] on div at bounding box center [1074, 496] width 426 height 54
click at [1173, 498] on div at bounding box center [1074, 496] width 426 height 54
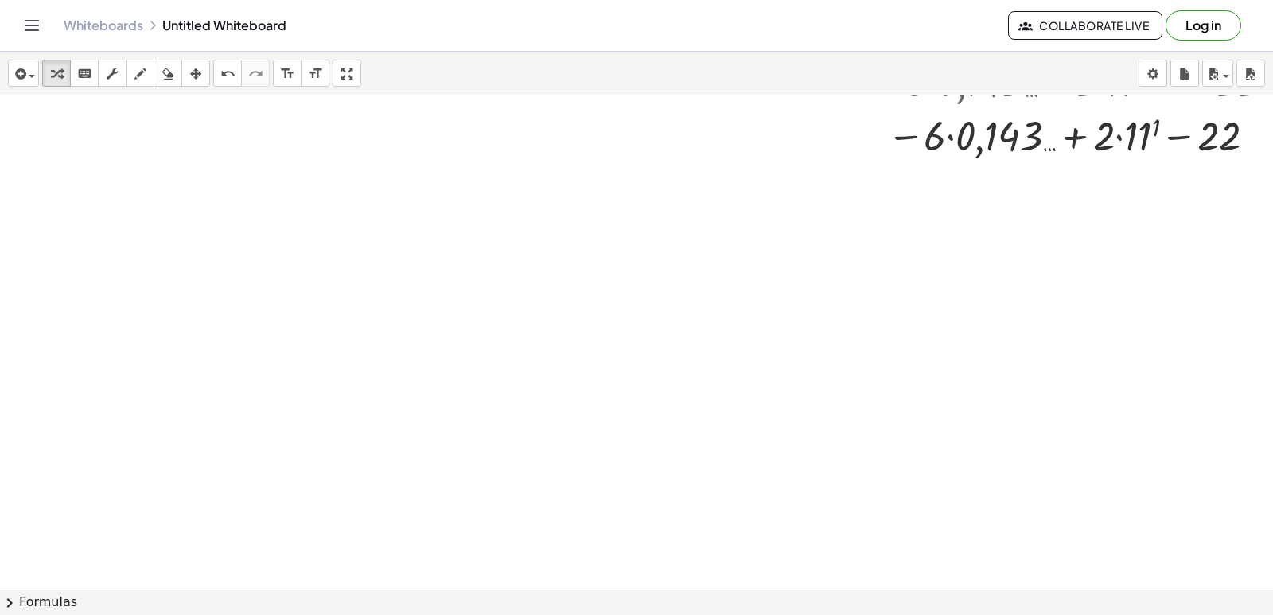
scroll to position [3935, 0]
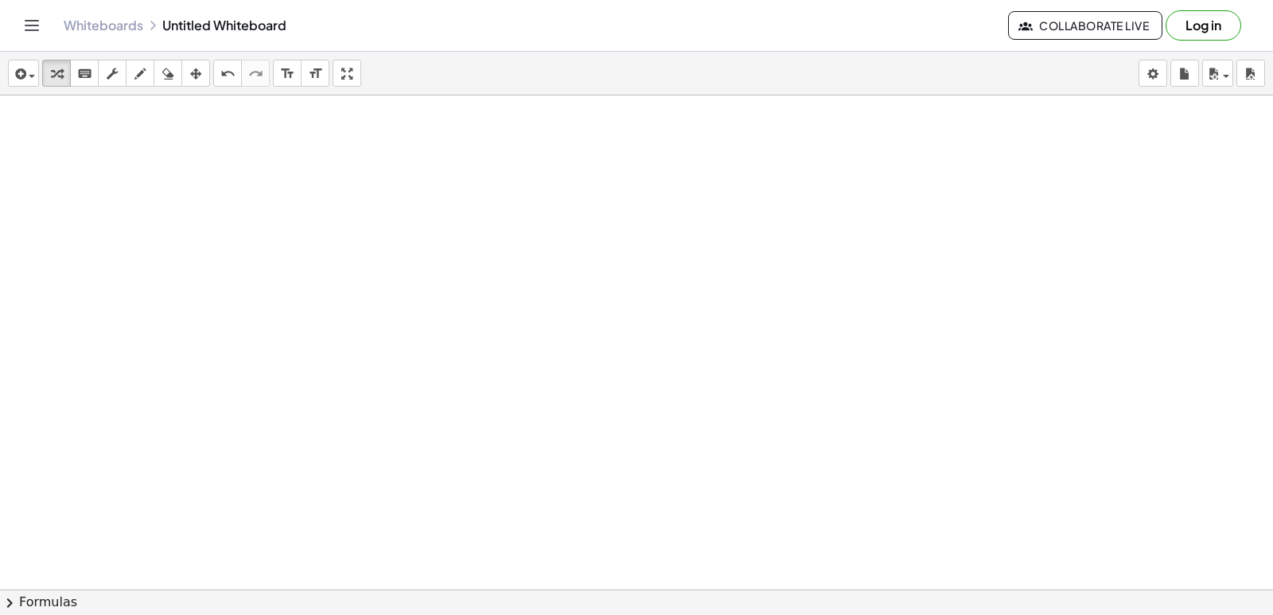
drag, startPoint x: 544, startPoint y: 503, endPoint x: 547, endPoint y: 477, distance: 26.4
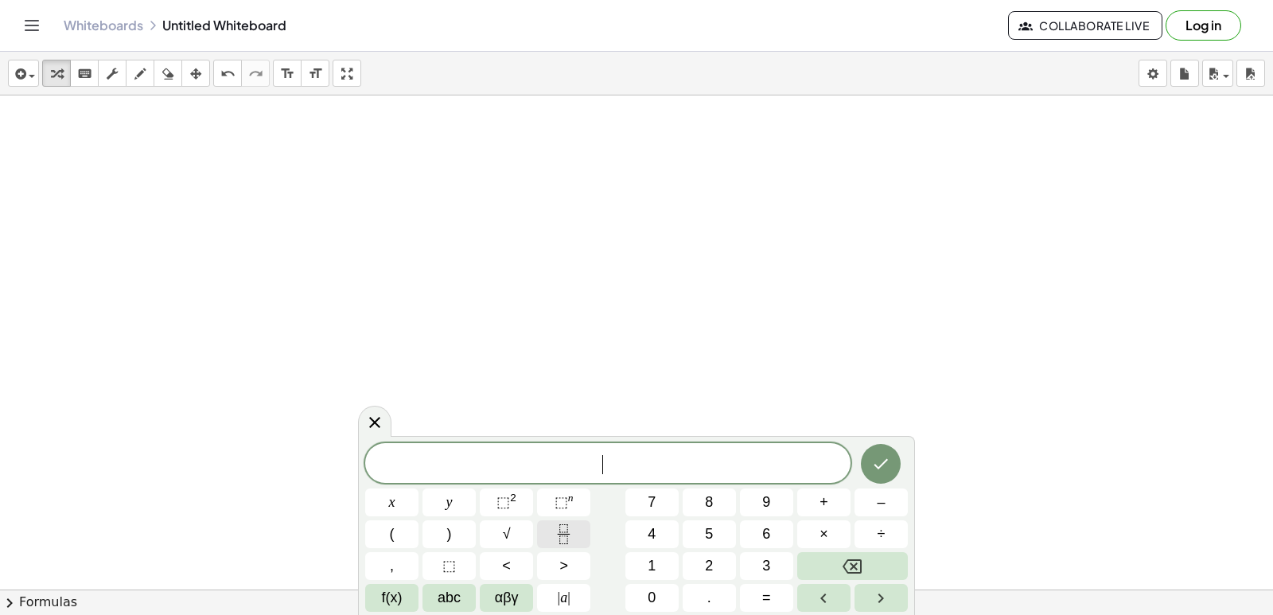
click at [573, 541] on icon "Fraction" at bounding box center [564, 534] width 20 height 20
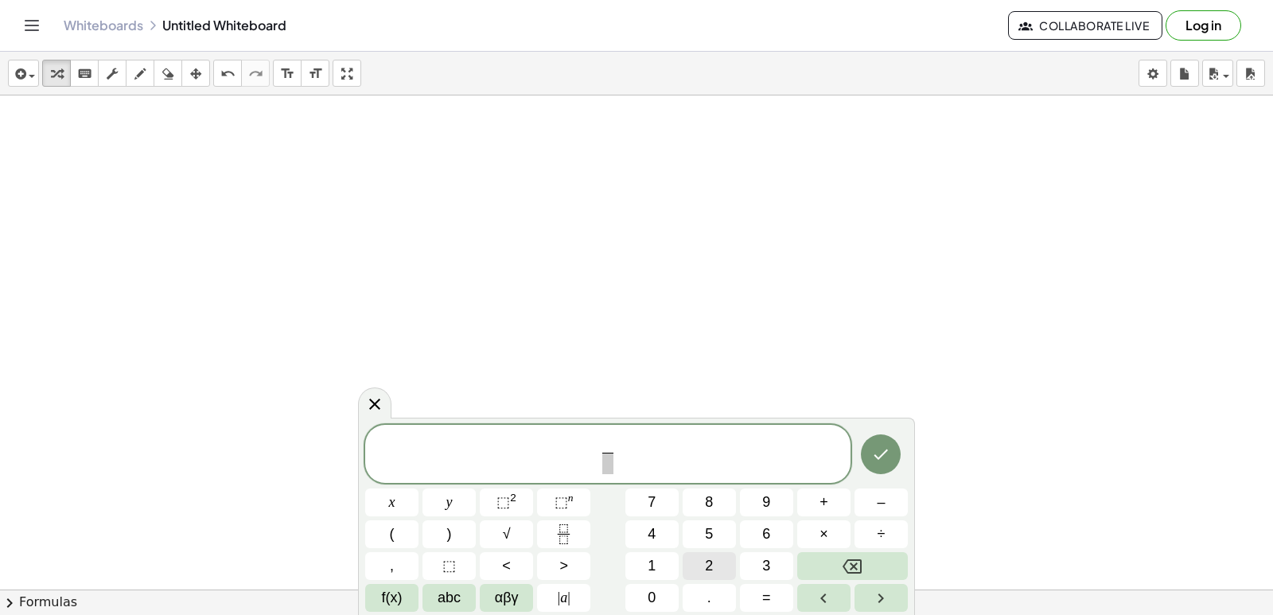
click at [712, 559] on span "2" at bounding box center [709, 565] width 8 height 21
click at [581, 503] on button "⬚ n" at bounding box center [563, 502] width 53 height 28
click at [623, 450] on span "2 x 5 ​ ​" at bounding box center [607, 451] width 35 height 46
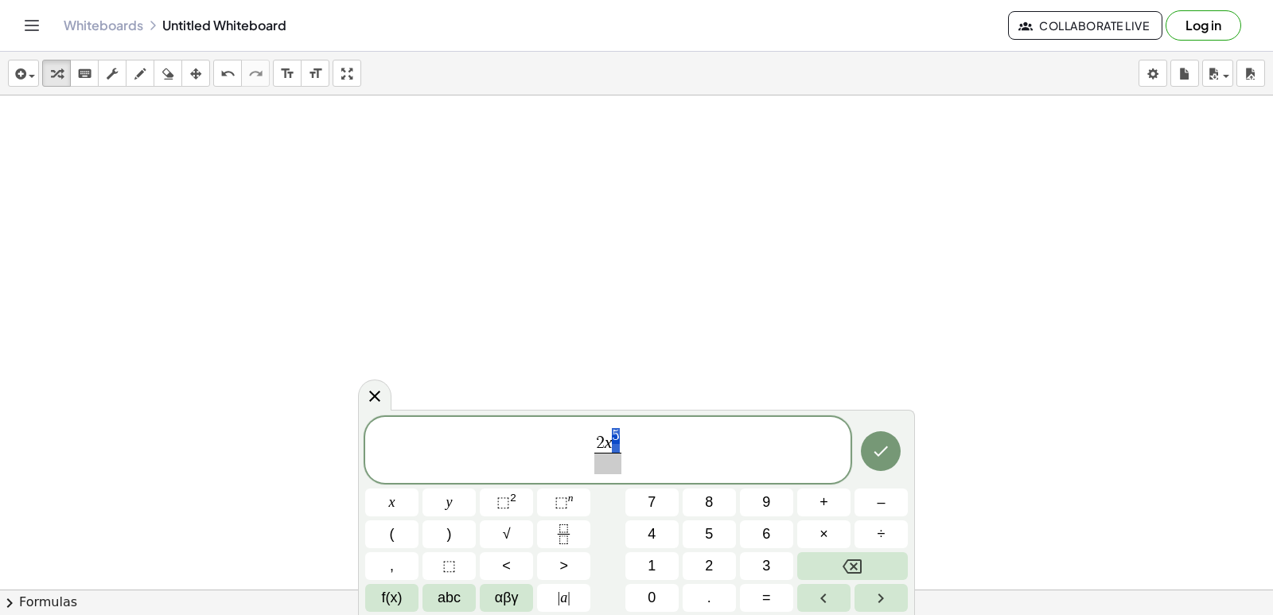
click at [619, 442] on span "2 x 5" at bounding box center [608, 440] width 28 height 25
click at [604, 463] on span "​" at bounding box center [607, 463] width 12 height 21
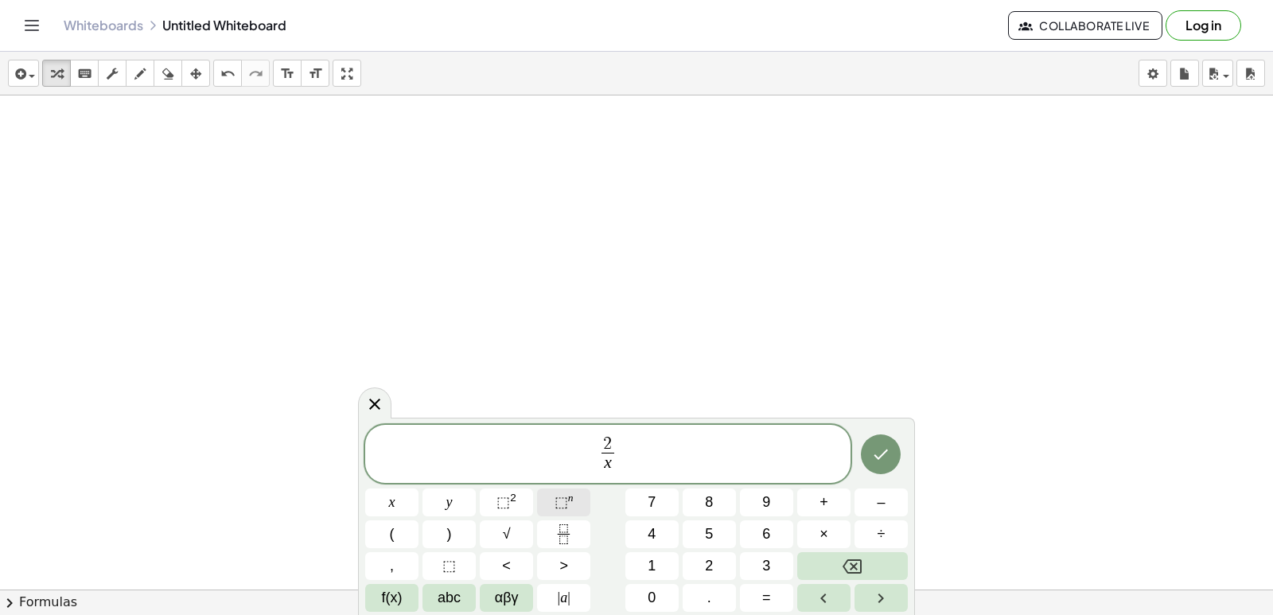
click at [565, 496] on span "⬚" at bounding box center [561, 502] width 14 height 16
click at [865, 457] on button "Done" at bounding box center [881, 451] width 40 height 40
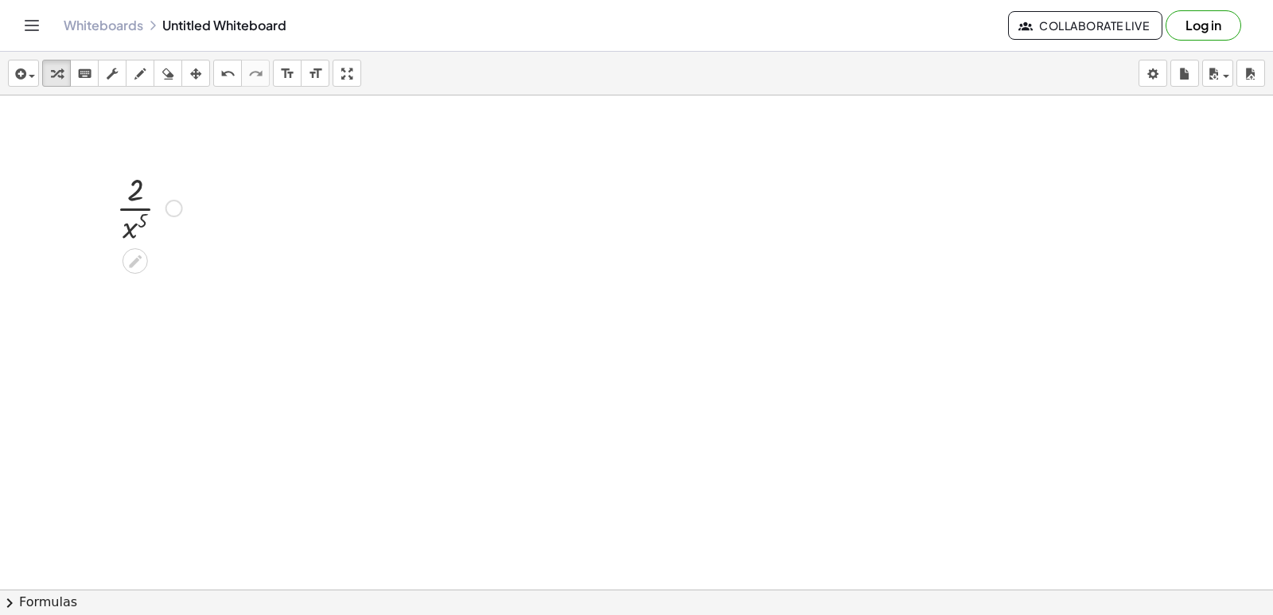
click at [136, 212] on div at bounding box center [149, 207] width 82 height 80
click at [128, 221] on div at bounding box center [149, 207] width 82 height 80
click at [142, 181] on div at bounding box center [149, 207] width 82 height 80
click at [129, 189] on div at bounding box center [149, 207] width 82 height 80
click at [134, 257] on icon at bounding box center [134, 261] width 17 height 17
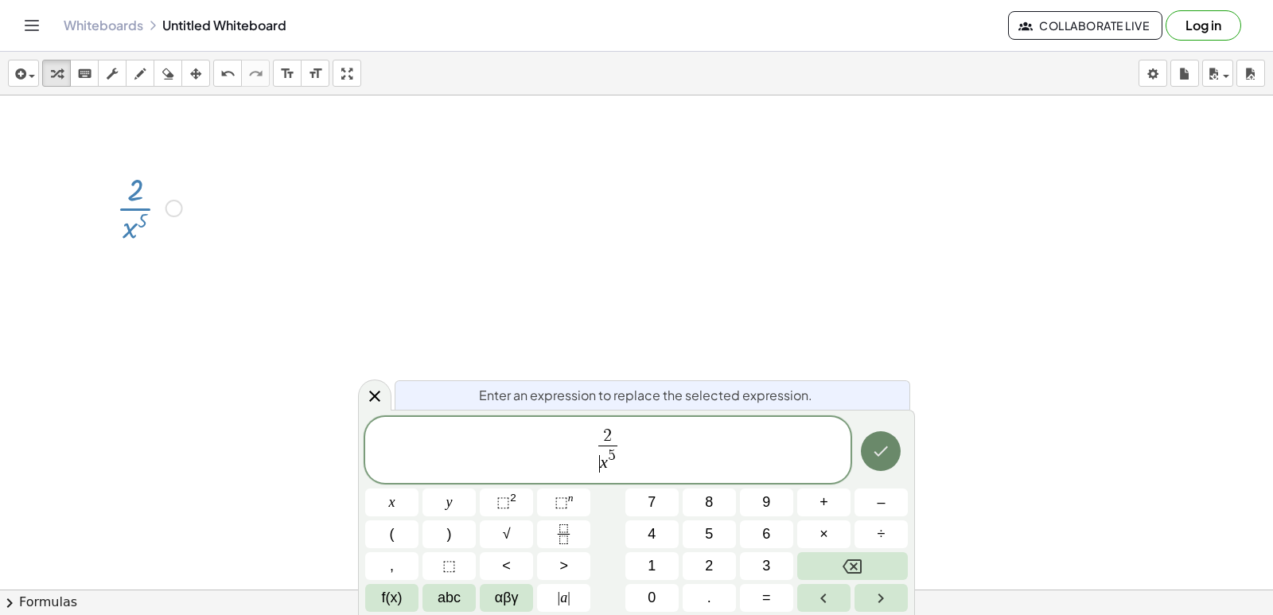
click at [877, 444] on icon "Done" at bounding box center [880, 451] width 19 height 19
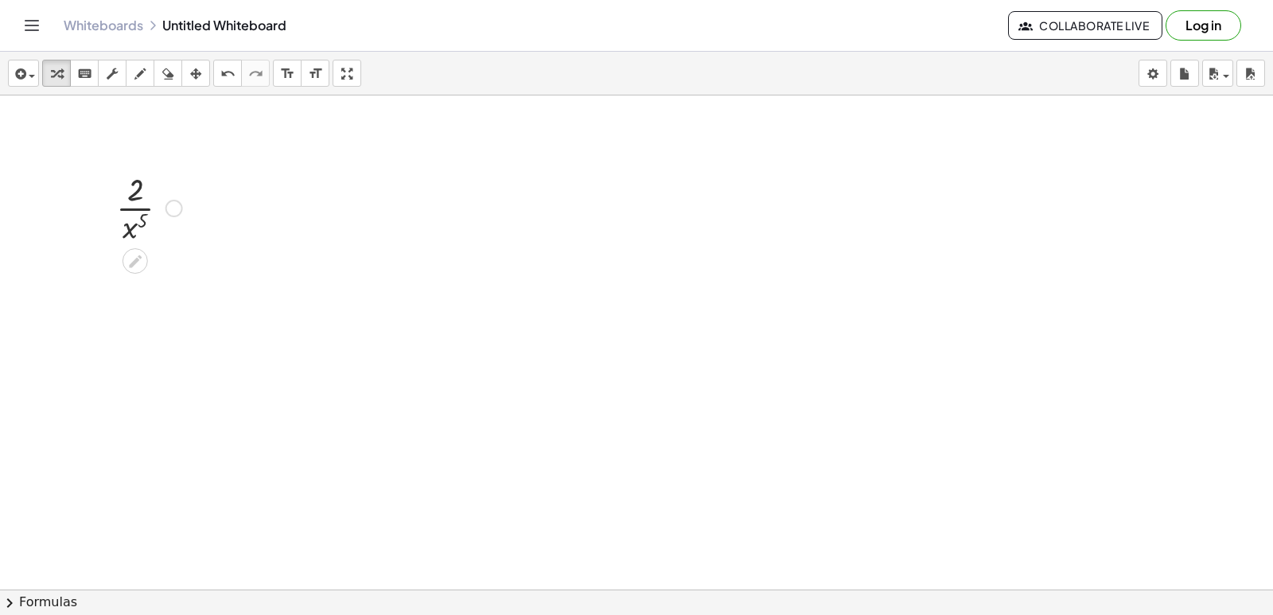
click at [171, 207] on div at bounding box center [174, 209] width 18 height 18
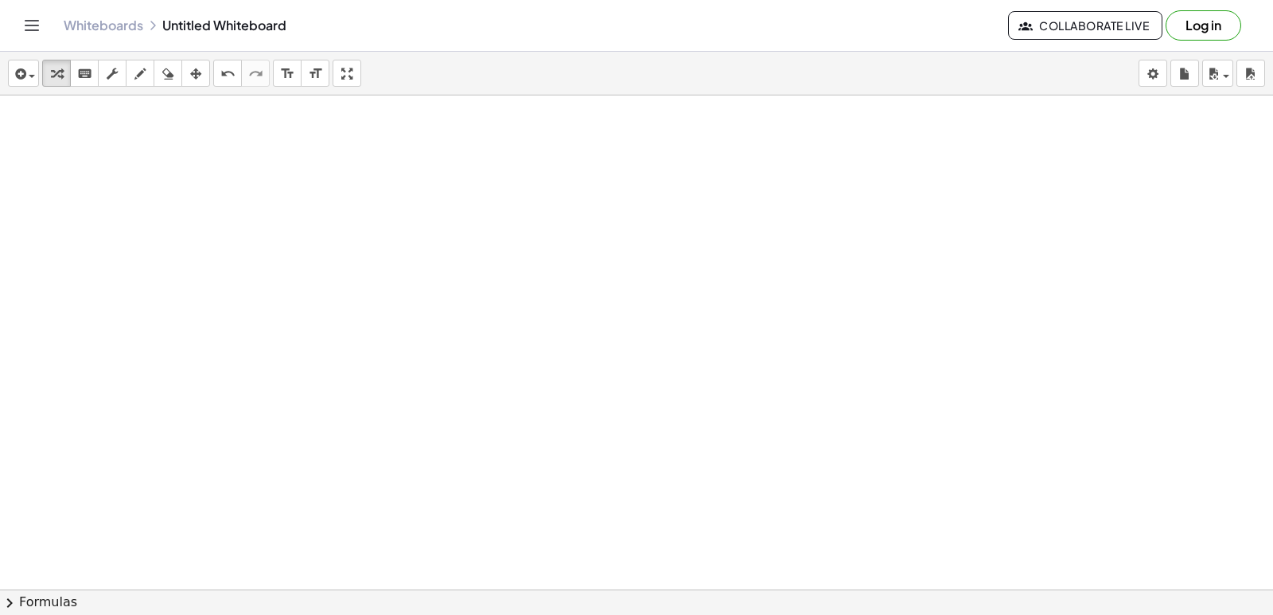
scroll to position [4282, 0]
drag, startPoint x: 99, startPoint y: 299, endPoint x: 212, endPoint y: 255, distance: 121.1
